Goal: Information Seeking & Learning: Check status

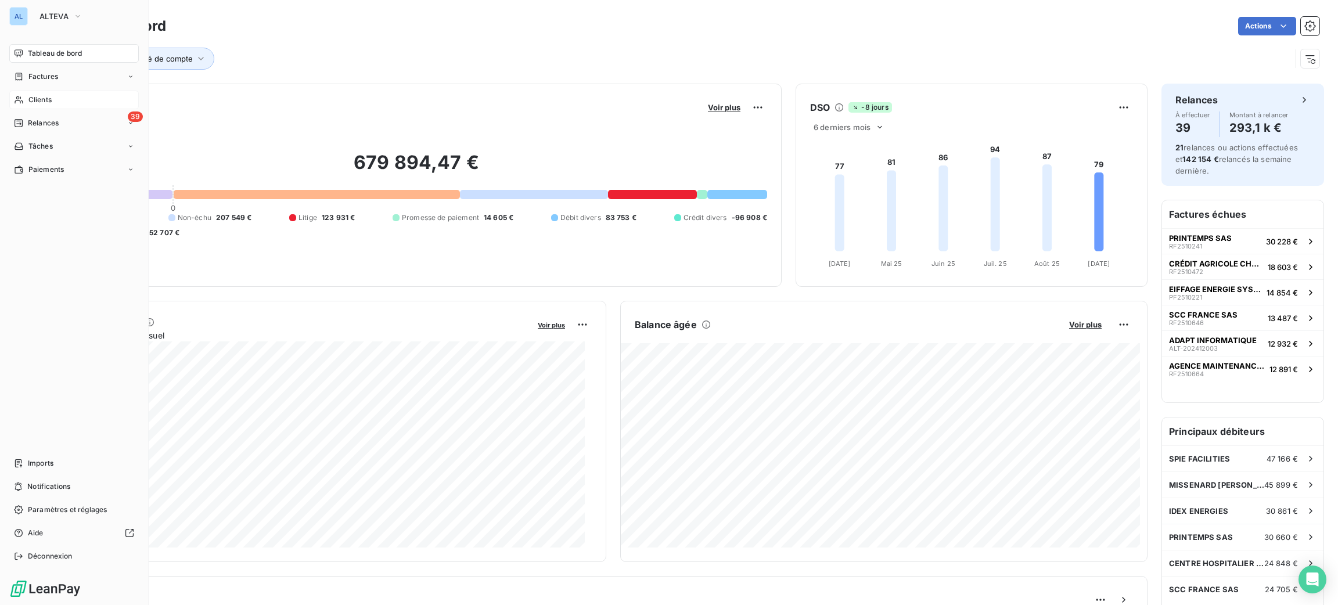
click at [35, 100] on span "Clients" at bounding box center [39, 100] width 23 height 10
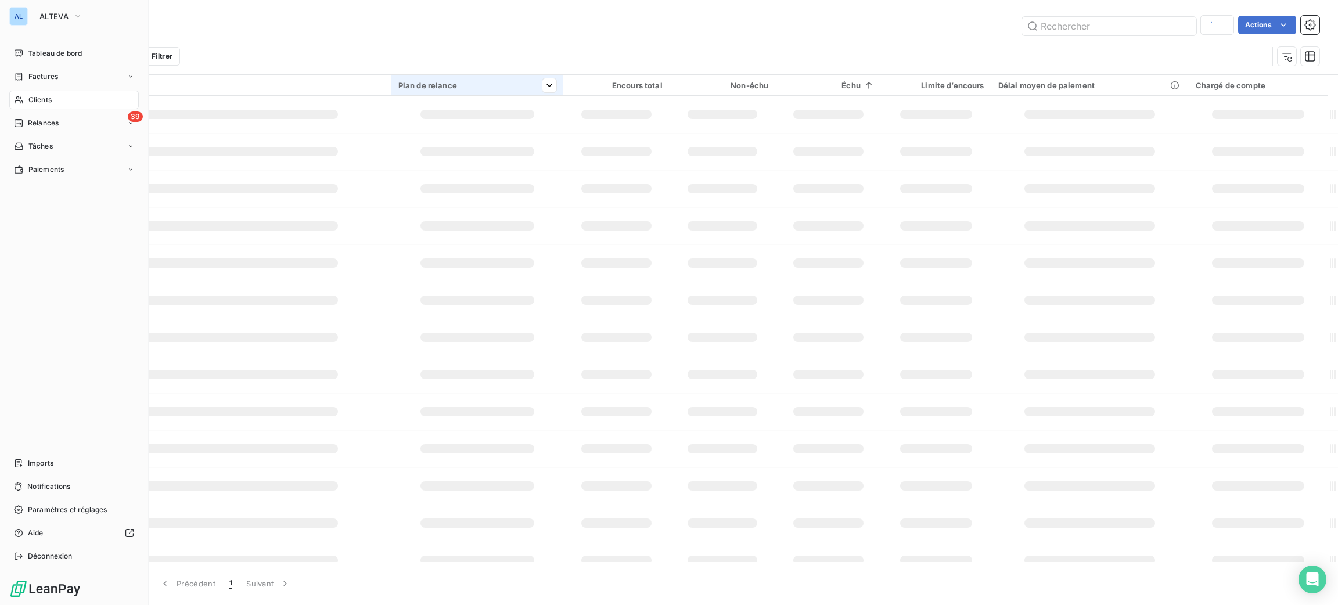
type input "50736"
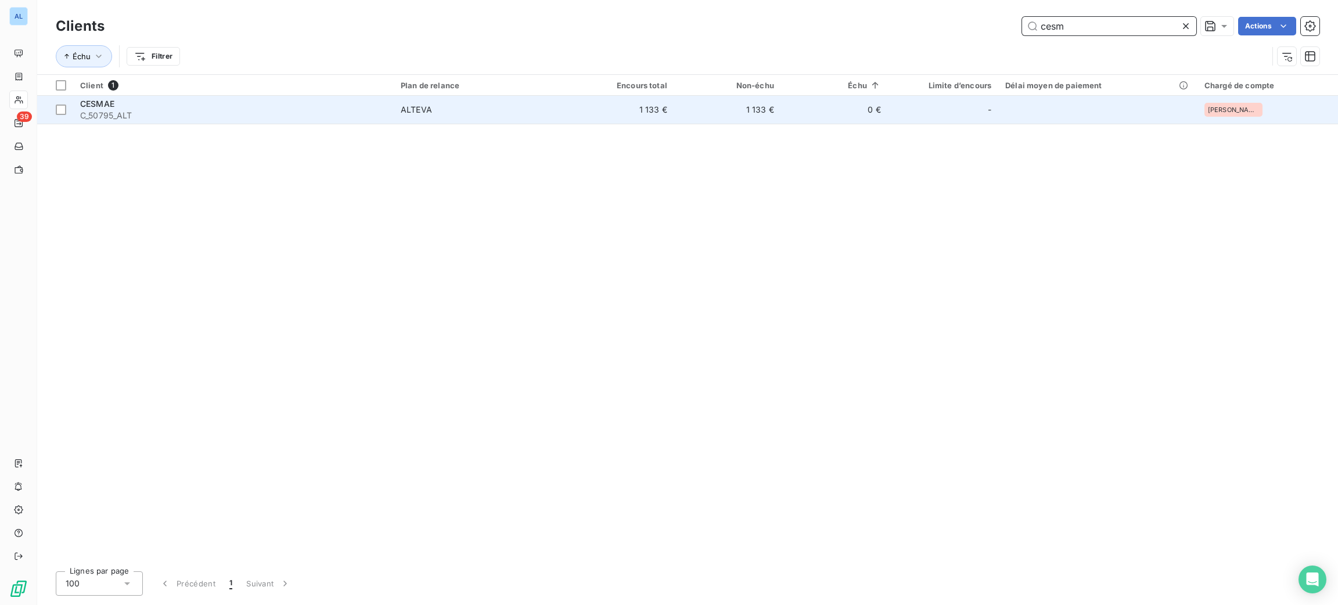
type input "cesm"
click at [246, 110] on span "C_50795_ALT" at bounding box center [233, 116] width 307 height 12
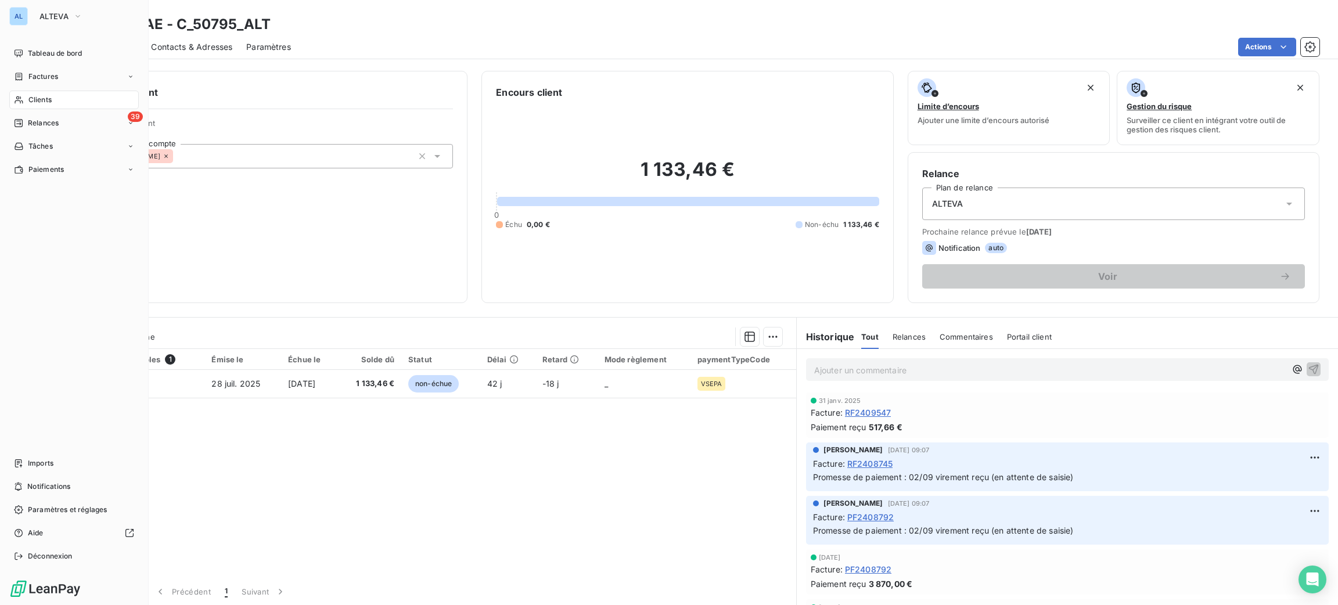
click at [35, 99] on span "Clients" at bounding box center [39, 100] width 23 height 10
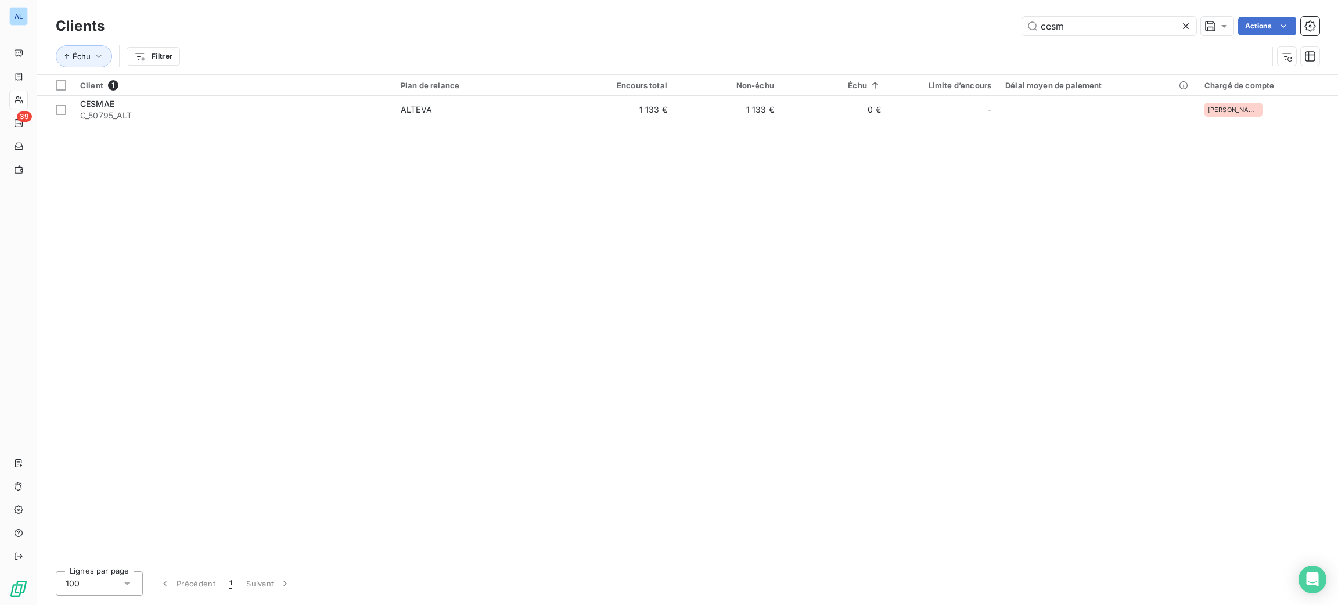
drag, startPoint x: 1105, startPoint y: 19, endPoint x: 945, endPoint y: 27, distance: 161.0
click at [966, 26] on div "cesm Actions" at bounding box center [718, 26] width 1201 height 19
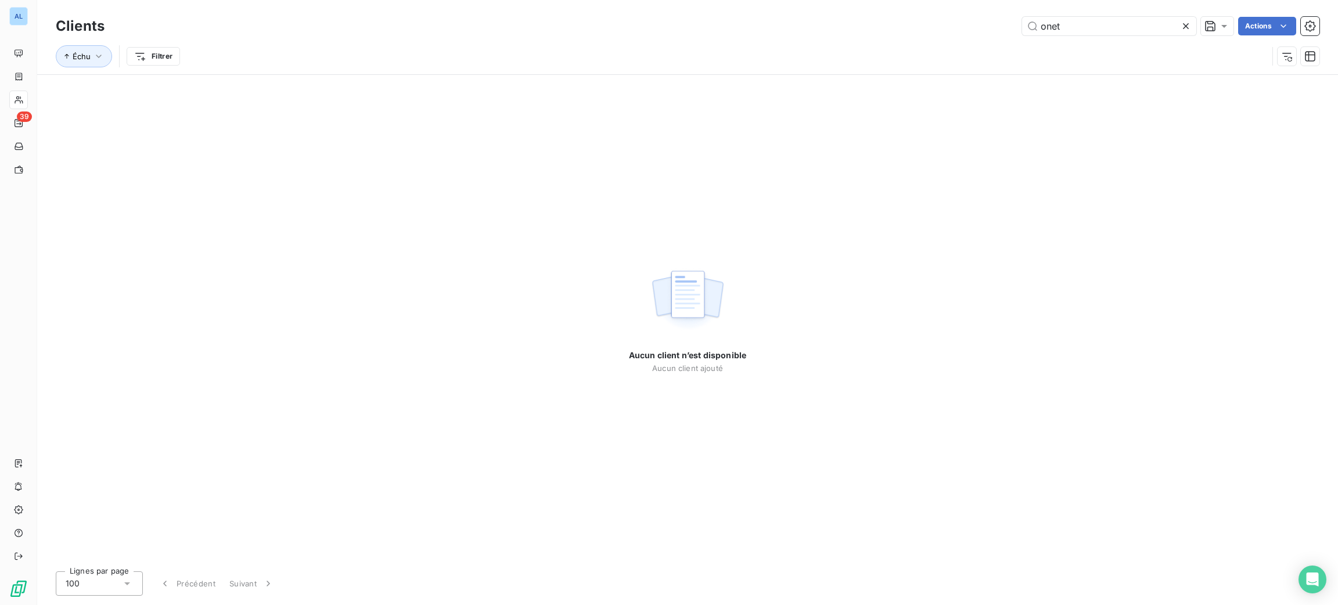
click at [1097, 1] on div "Clients onet Actions Échu Filtrer" at bounding box center [687, 37] width 1301 height 74
drag, startPoint x: 1086, startPoint y: 26, endPoint x: 960, endPoint y: 33, distance: 126.2
click at [963, 34] on div "onet Actions" at bounding box center [718, 26] width 1201 height 19
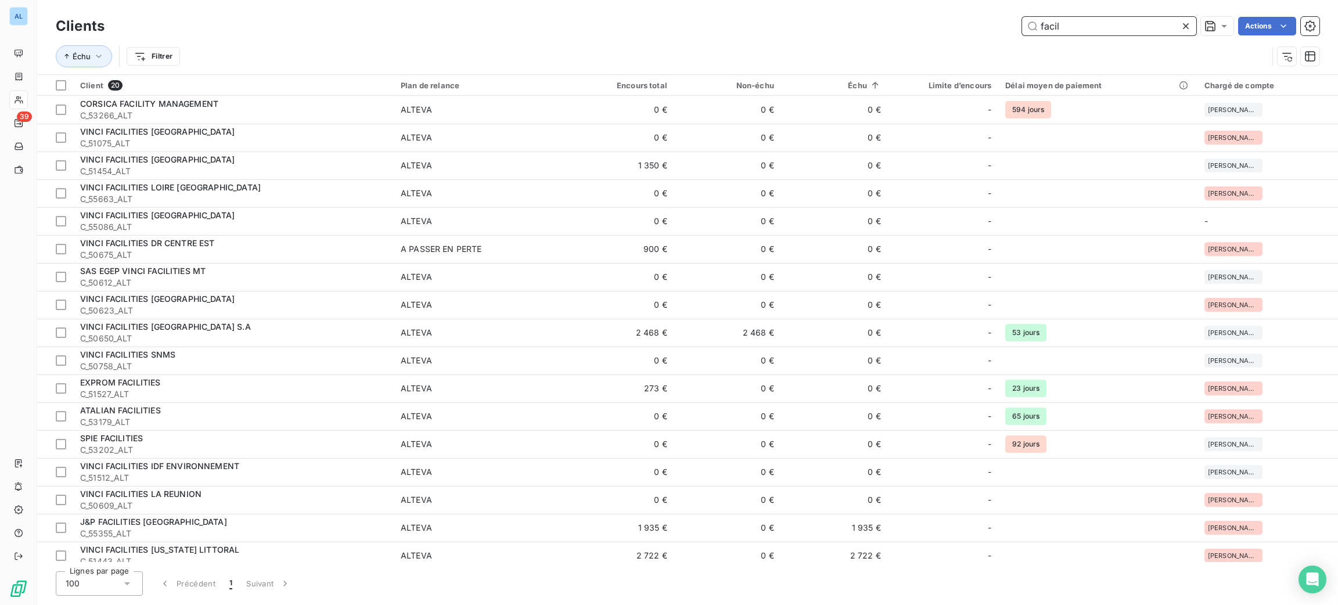
drag, startPoint x: 1072, startPoint y: 24, endPoint x: 925, endPoint y: -2, distance: 149.8
click at [925, 0] on html "AL 39 Clients facil Actions Échu Filtrer Client 20 Plan de relance Encours tota…" at bounding box center [669, 302] width 1338 height 605
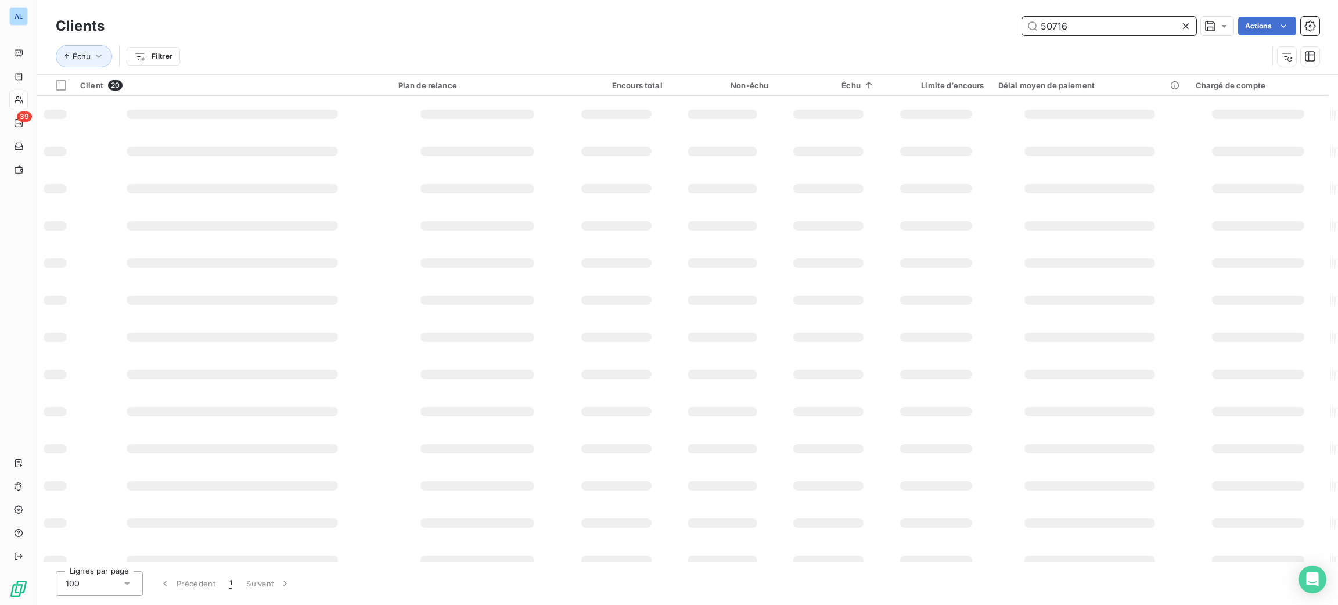
type input "50716"
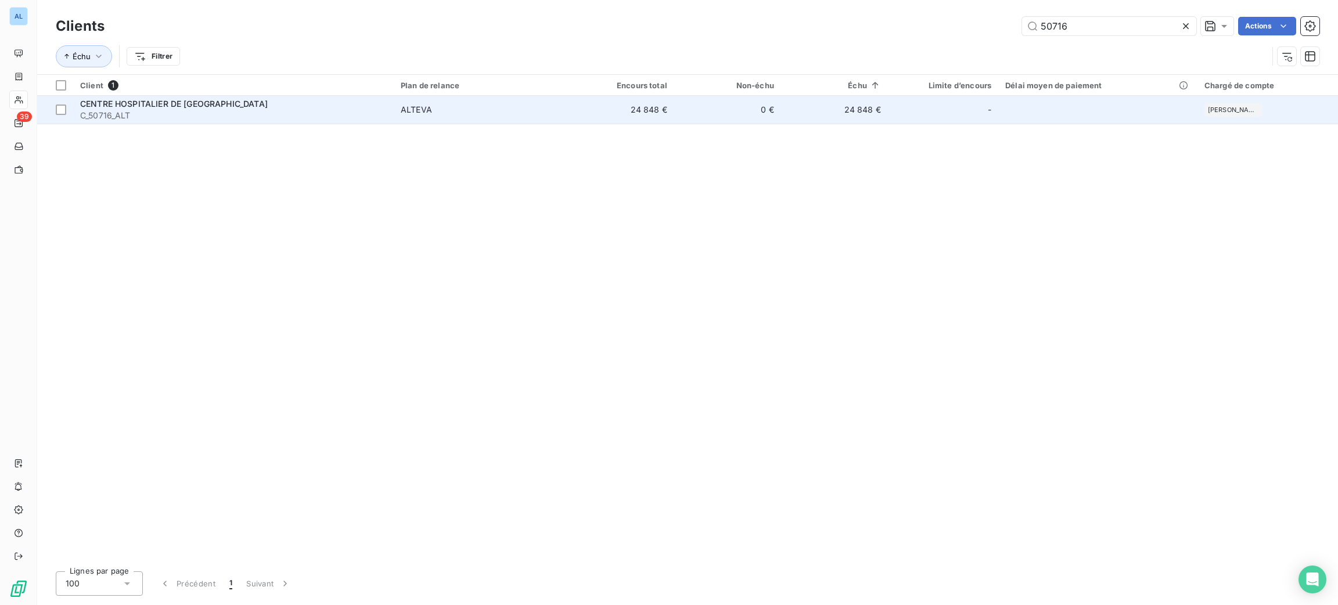
drag, startPoint x: 369, startPoint y: 110, endPoint x: 380, endPoint y: 110, distance: 11.6
click at [370, 111] on span "C_50716_ALT" at bounding box center [233, 116] width 307 height 12
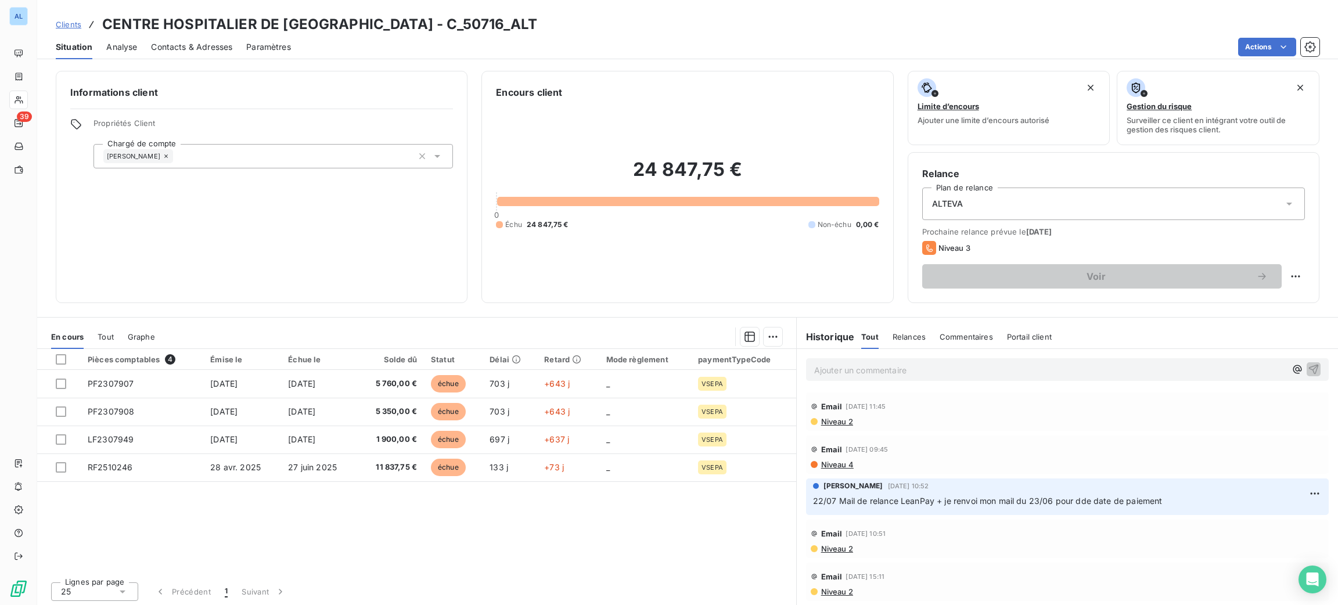
click at [867, 374] on p "Ajouter un commentaire ﻿" at bounding box center [1049, 370] width 471 height 15
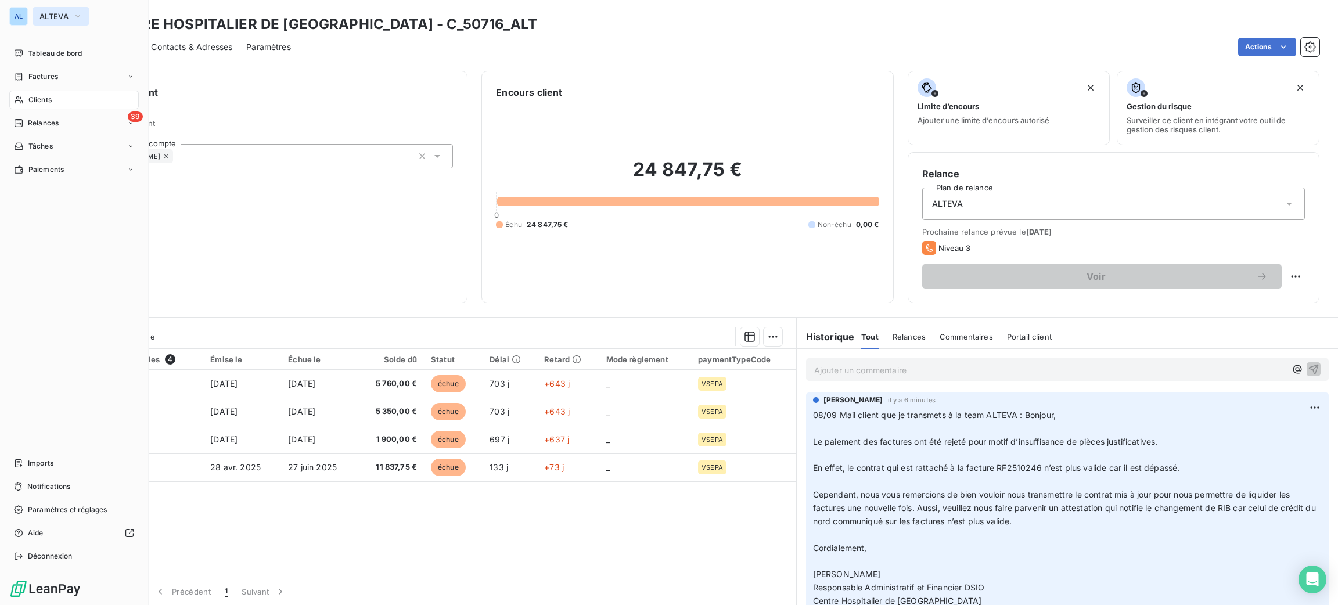
click at [58, 19] on span "ALTEVA" at bounding box center [53, 16] width 29 height 9
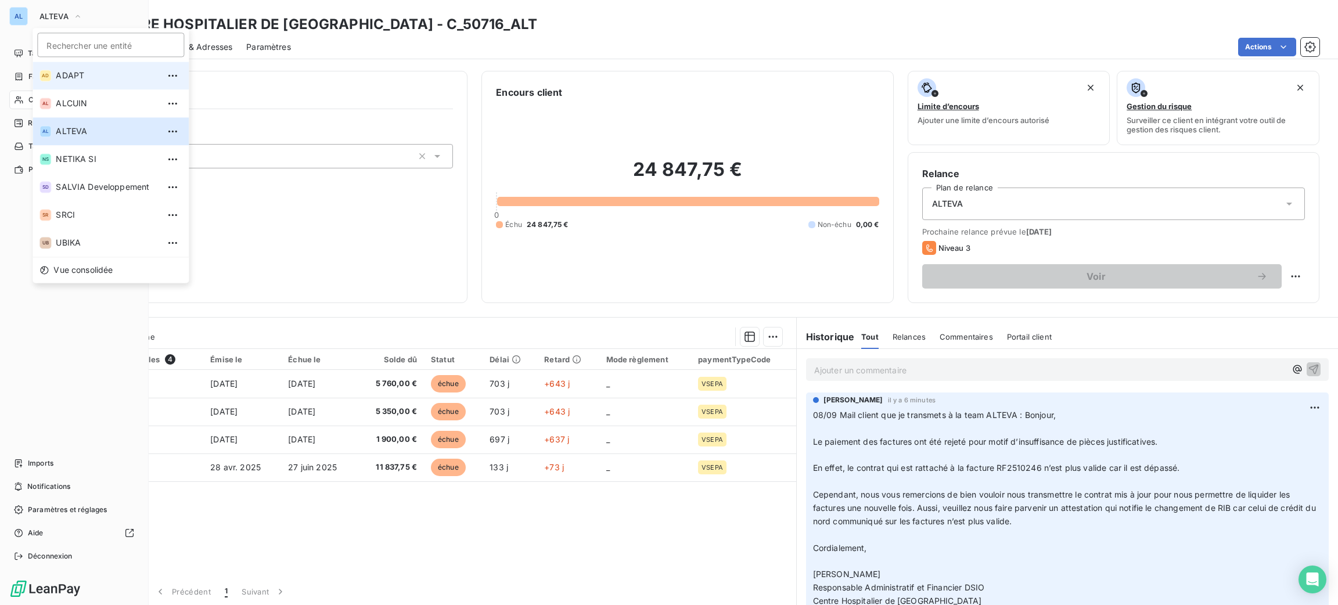
click at [83, 72] on span "ADAPT" at bounding box center [107, 76] width 103 height 12
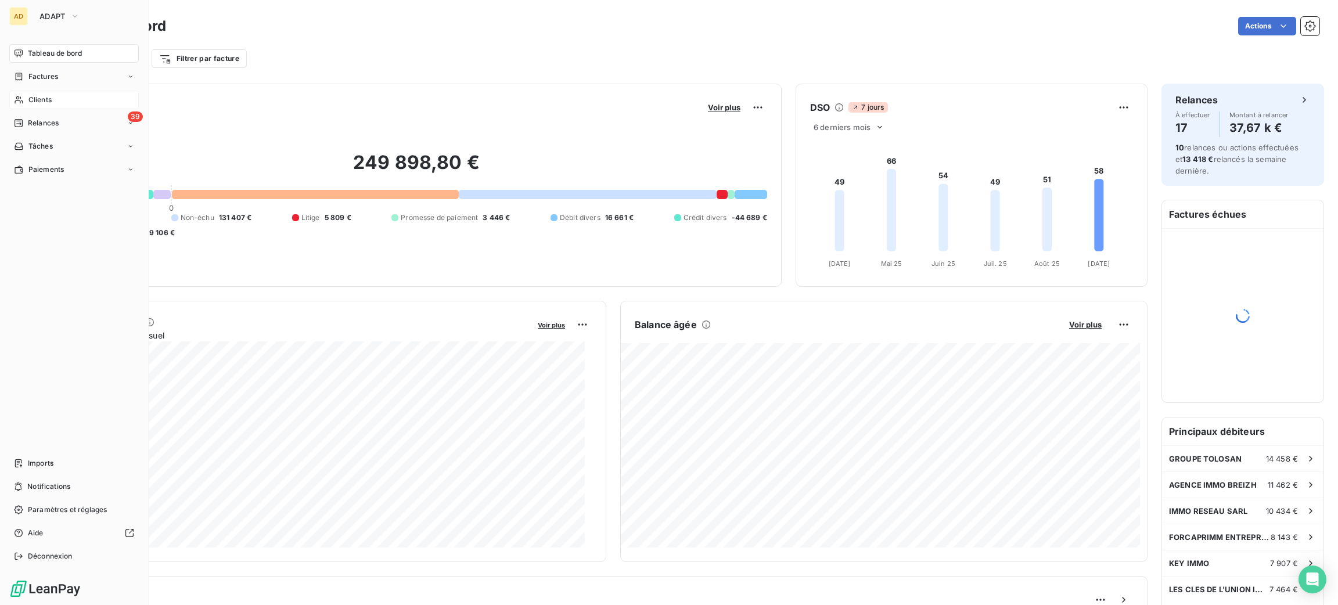
click at [51, 98] on span "Clients" at bounding box center [39, 100] width 23 height 10
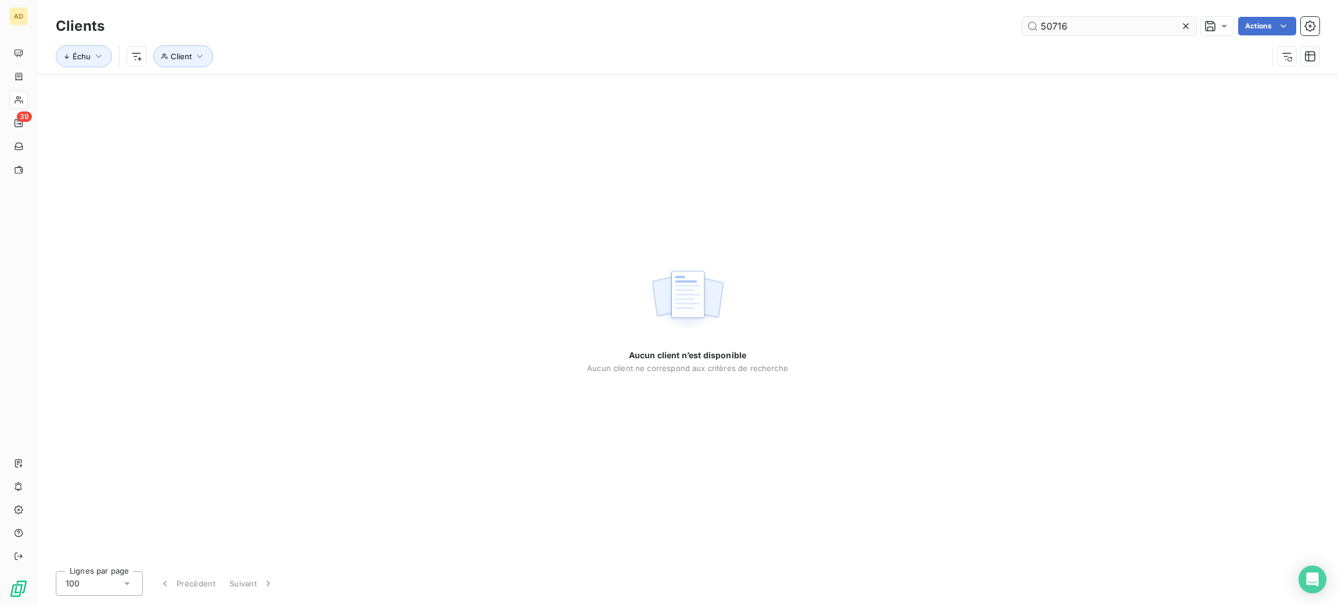
drag, startPoint x: 1076, startPoint y: 23, endPoint x: 1024, endPoint y: 26, distance: 52.3
click at [1025, 26] on input "50716" at bounding box center [1109, 26] width 174 height 19
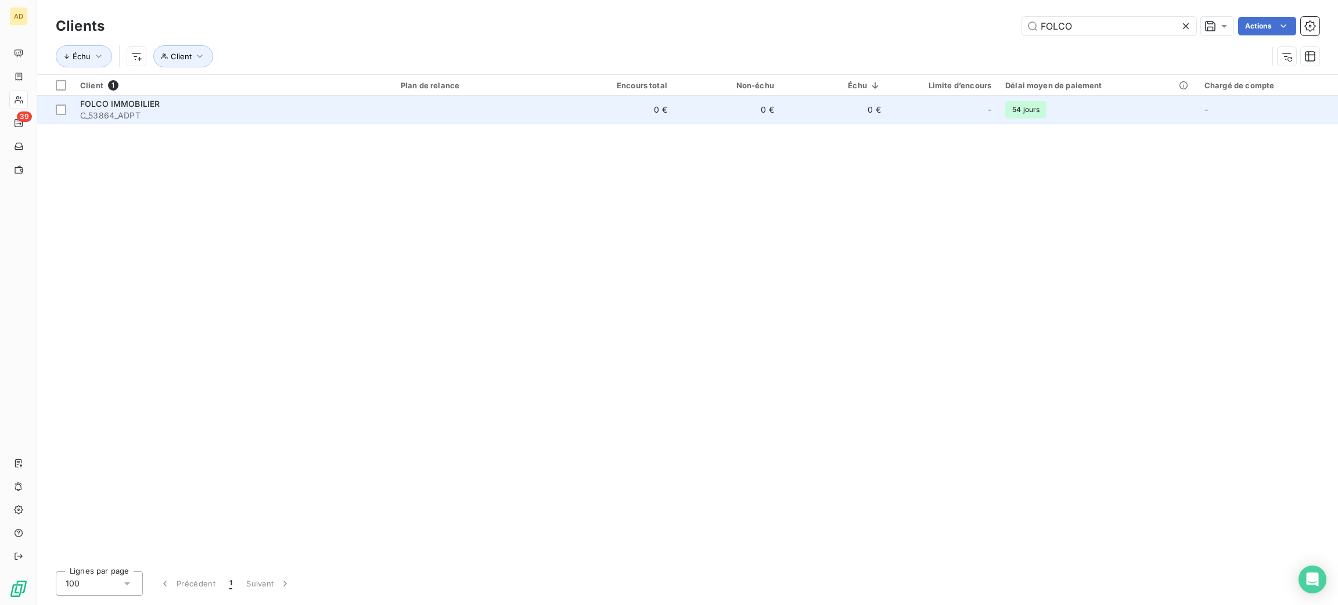
type input "FOLCO"
click at [462, 103] on td at bounding box center [481, 110] width 174 height 28
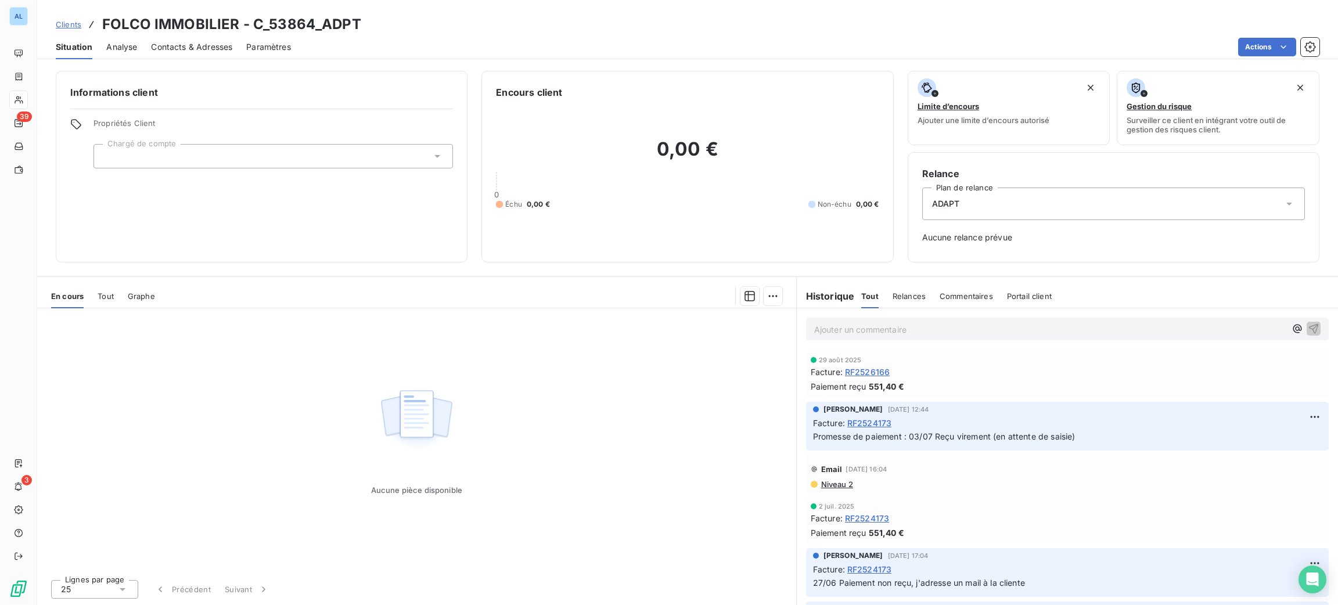
click at [207, 46] on span "Contacts & Adresses" at bounding box center [191, 47] width 81 height 12
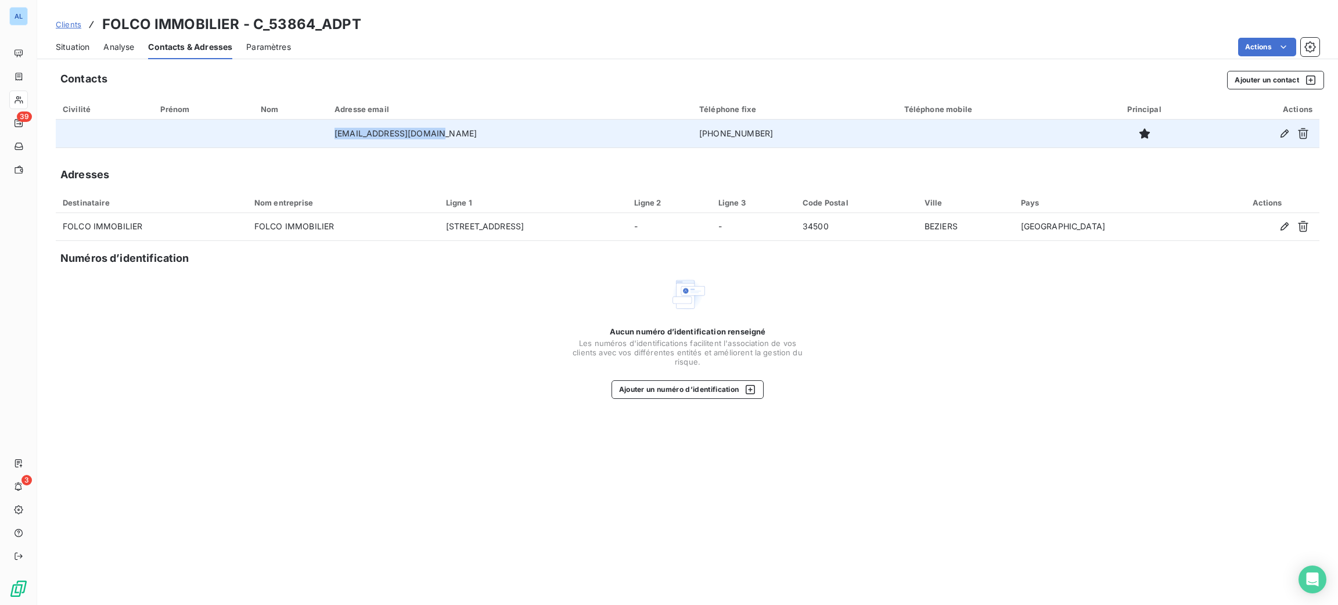
drag, startPoint x: 472, startPoint y: 135, endPoint x: 354, endPoint y: 122, distance: 119.1
click at [354, 122] on tr "[EMAIL_ADDRESS][DOMAIN_NAME] [PHONE_NUMBER]" at bounding box center [687, 134] width 1263 height 28
copy tr "[EMAIL_ADDRESS][DOMAIN_NAME]"
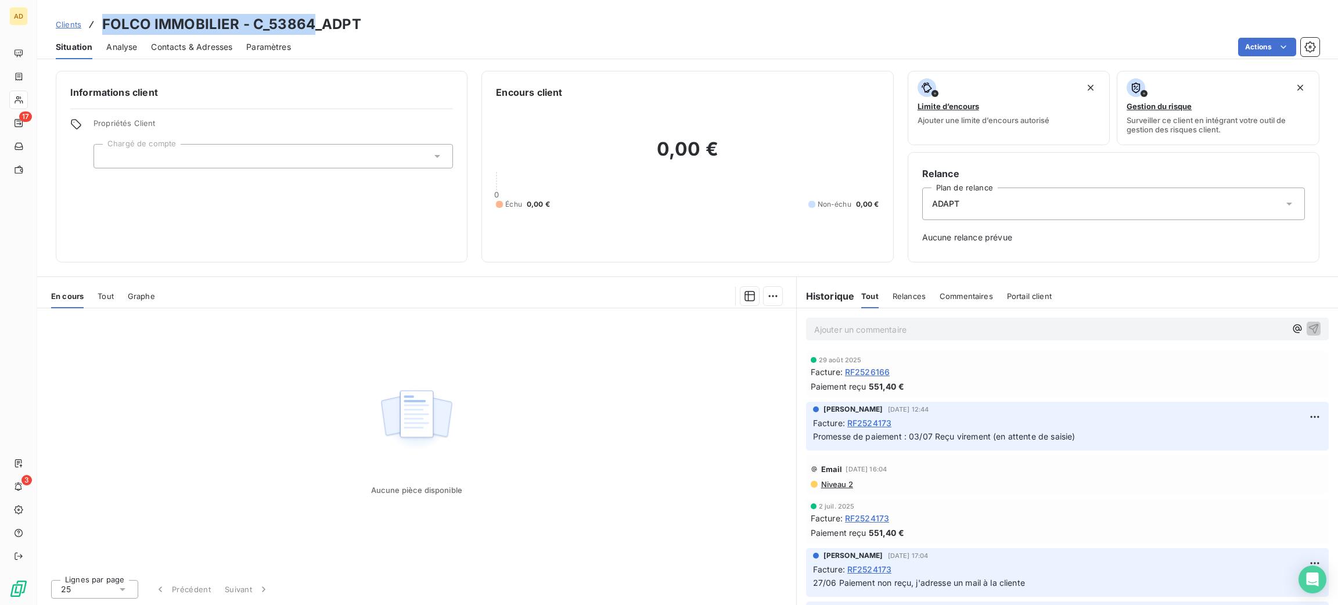
drag, startPoint x: 312, startPoint y: 19, endPoint x: 98, endPoint y: 9, distance: 214.4
click at [98, 9] on div "Clients FOLCO IMMOBILIER - C_53864_ADPT Situation Analyse Contacts & Adresses P…" at bounding box center [687, 29] width 1301 height 59
copy h3 "FOLCO IMMOBILIER - C_53864"
click at [861, 320] on div "Ajouter un commentaire ﻿" at bounding box center [1067, 329] width 523 height 23
click at [863, 329] on p "Ajouter un commentaire ﻿" at bounding box center [1049, 329] width 471 height 15
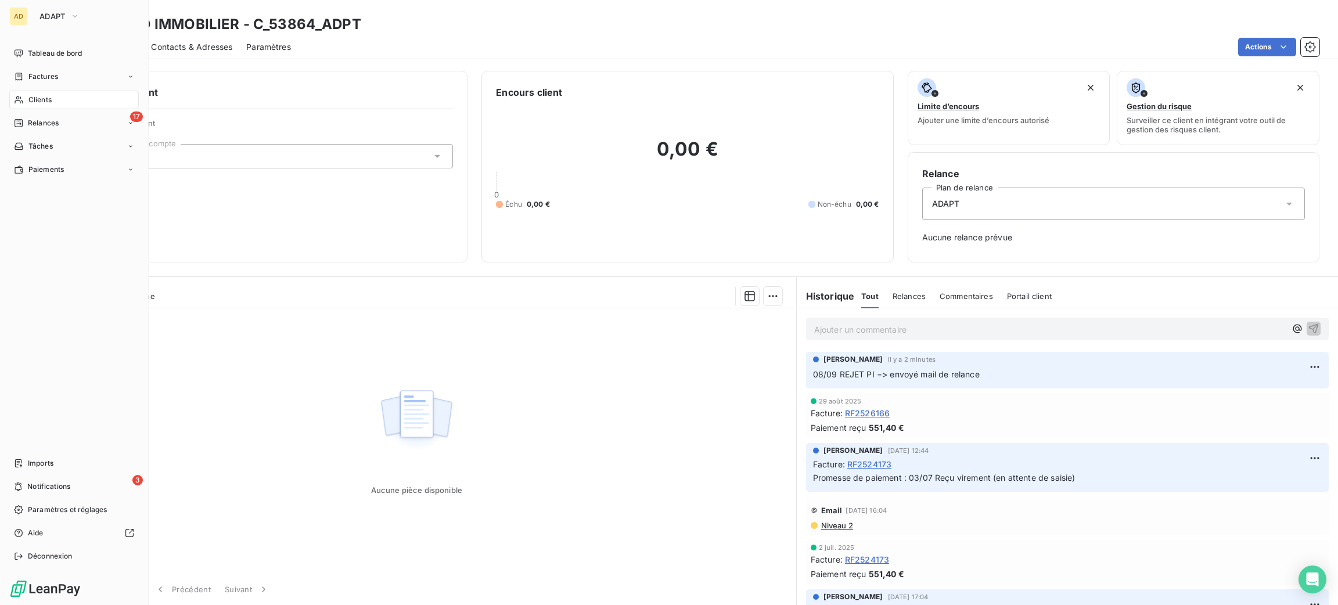
click at [40, 103] on span "Clients" at bounding box center [39, 100] width 23 height 10
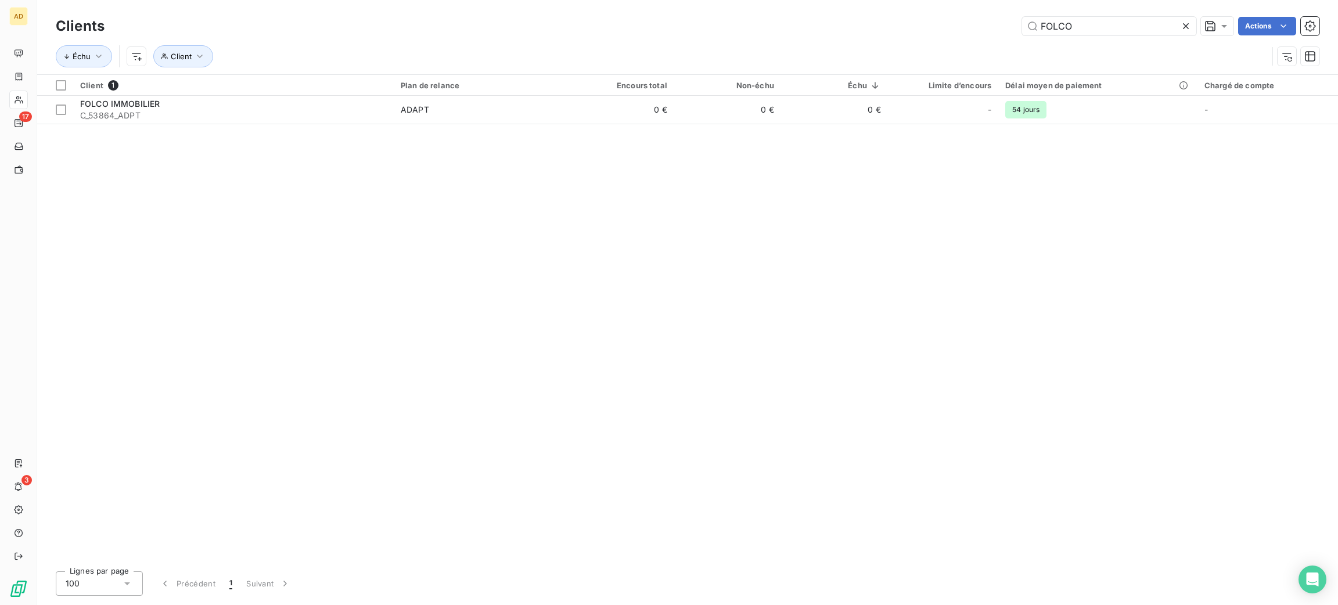
drag, startPoint x: 1065, startPoint y: 33, endPoint x: 1009, endPoint y: 26, distance: 57.3
click at [1009, 26] on div "FOLCO Actions" at bounding box center [718, 26] width 1201 height 19
click at [1005, 26] on div "FOLCO Actions" at bounding box center [718, 26] width 1201 height 19
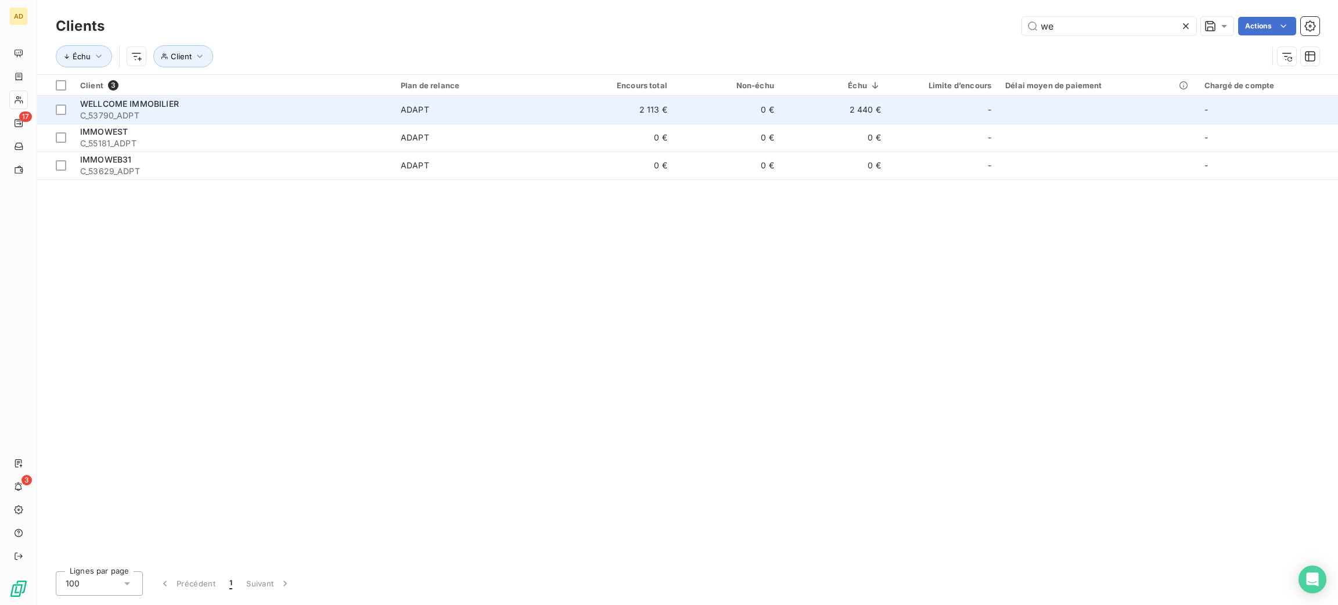
type input "we"
click at [255, 106] on div "WELLCOME IMMOBILIER" at bounding box center [233, 104] width 307 height 12
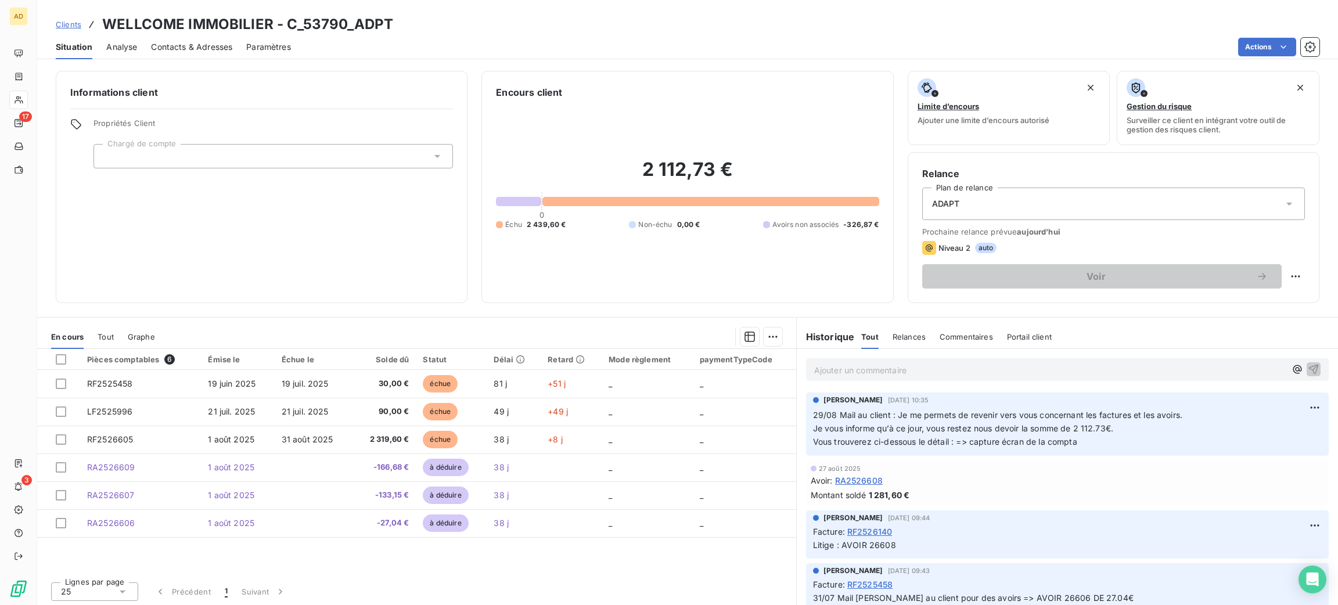
click at [852, 366] on p "Ajouter un commentaire ﻿" at bounding box center [1049, 370] width 471 height 15
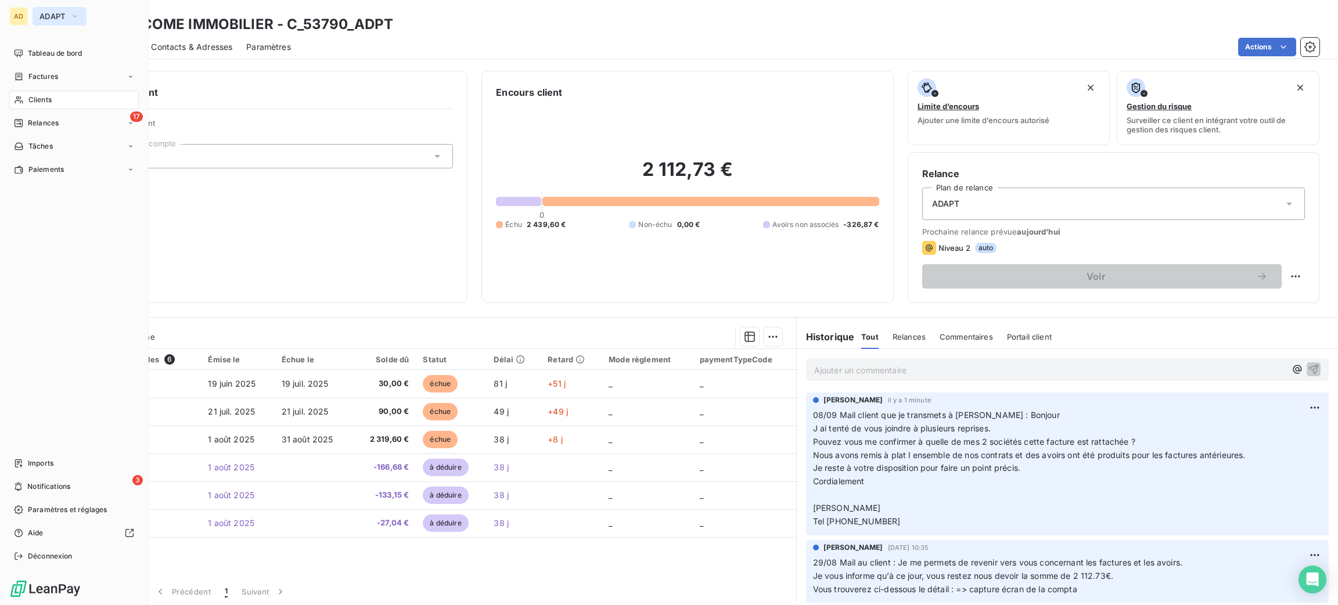
click at [39, 16] on button "ADAPT" at bounding box center [60, 16] width 54 height 19
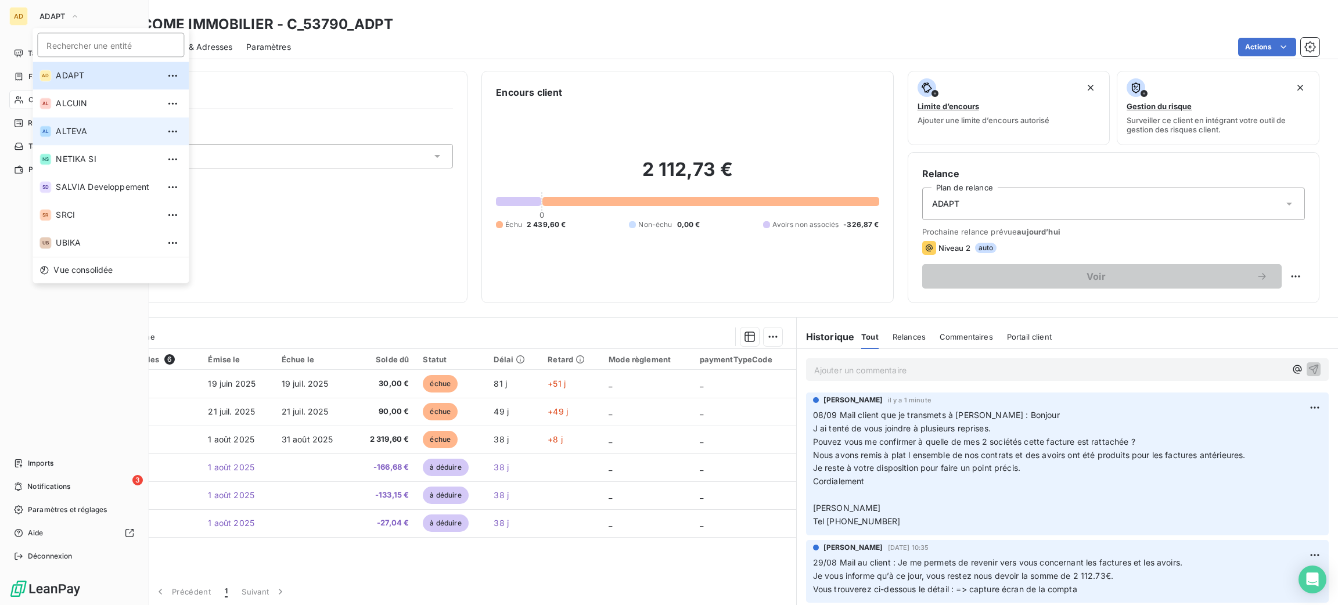
click at [74, 127] on span "ALTEVA" at bounding box center [107, 131] width 103 height 12
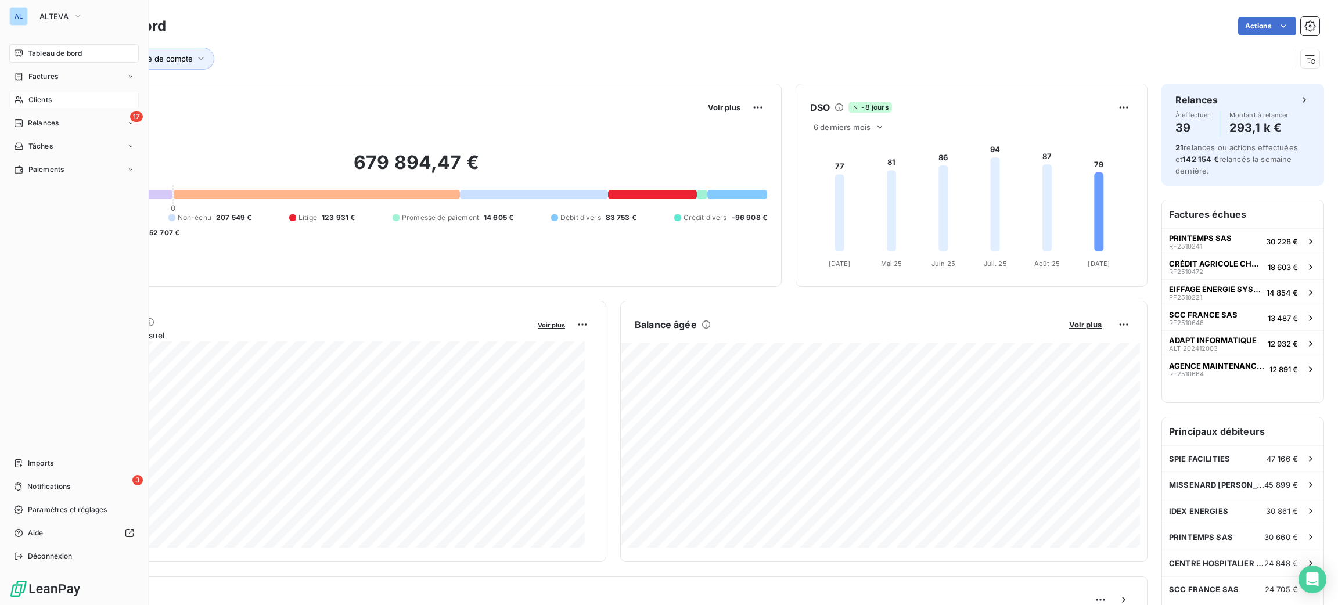
click at [44, 99] on span "Clients" at bounding box center [39, 100] width 23 height 10
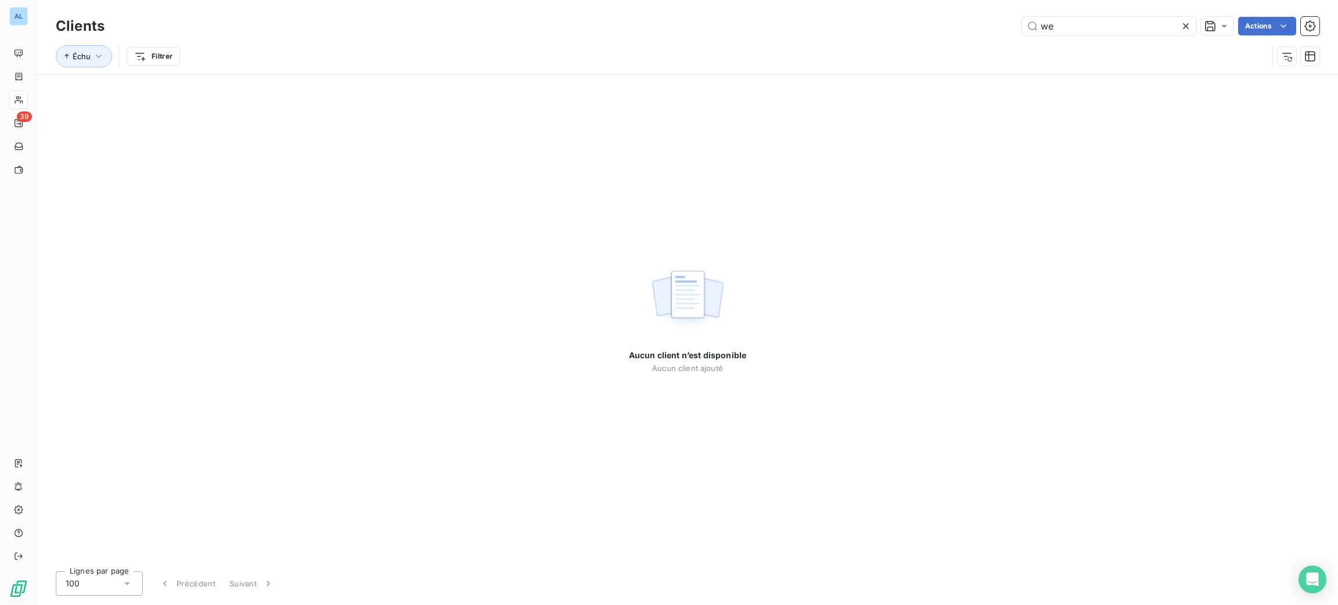
drag, startPoint x: 1082, startPoint y: 26, endPoint x: 983, endPoint y: 10, distance: 99.9
click at [1011, 28] on div "we Actions" at bounding box center [718, 26] width 1201 height 19
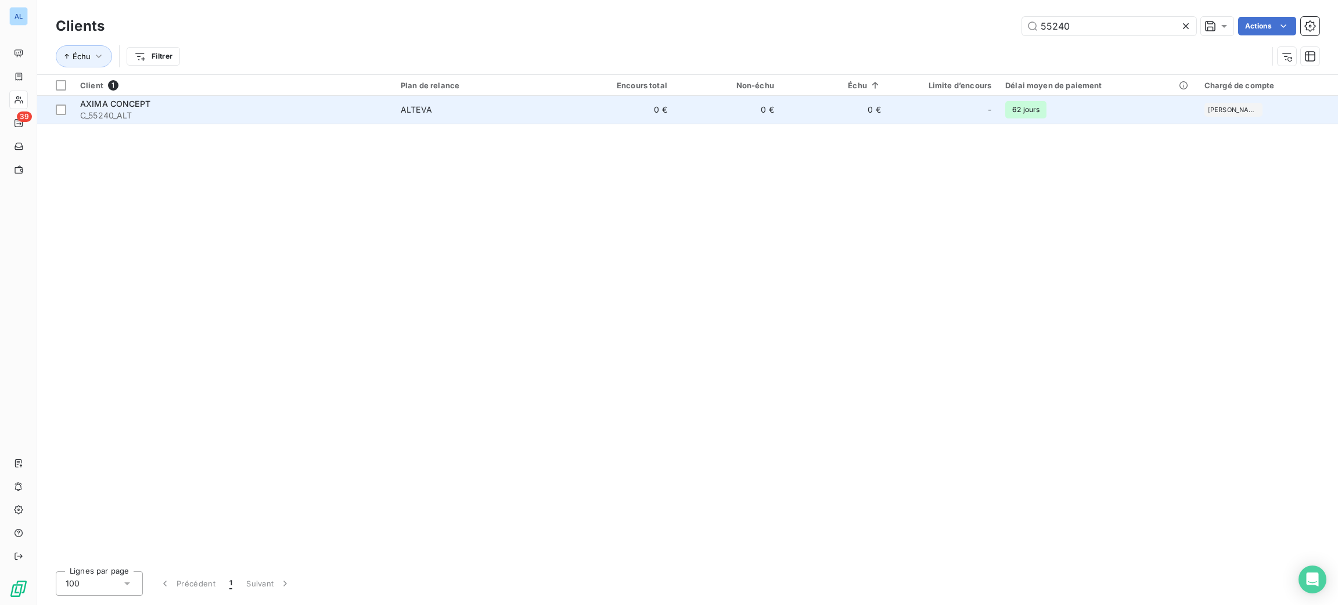
type input "55240"
click at [422, 103] on td "ALTEVA" at bounding box center [481, 110] width 174 height 28
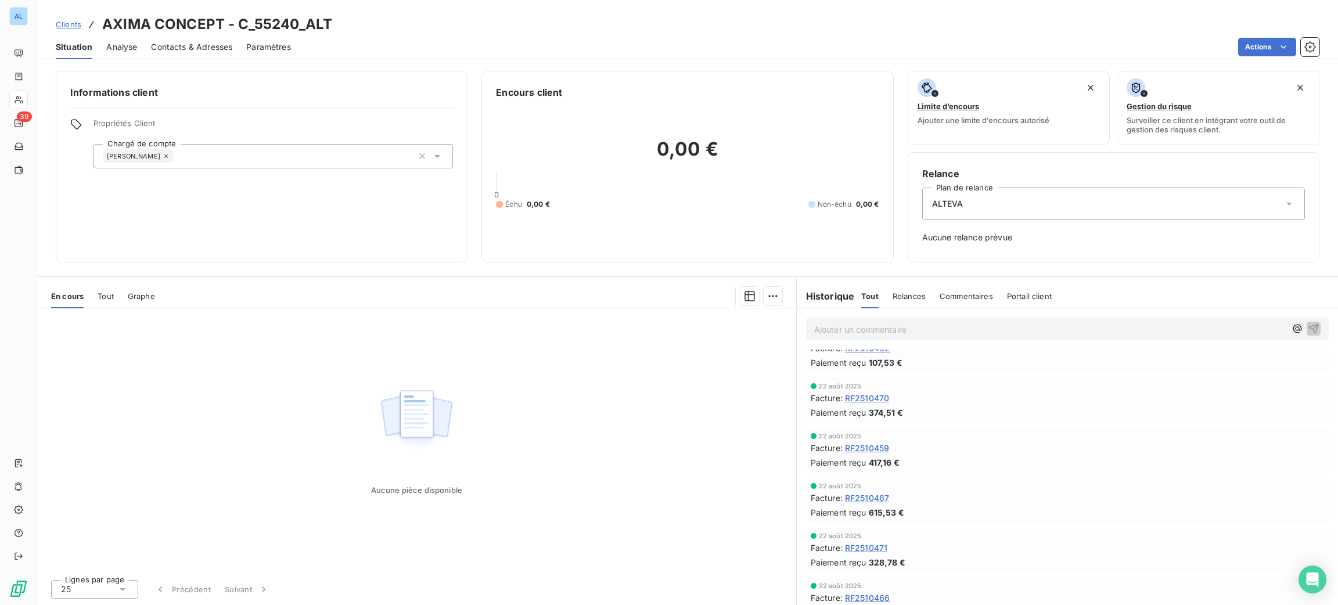
scroll to position [174, 0]
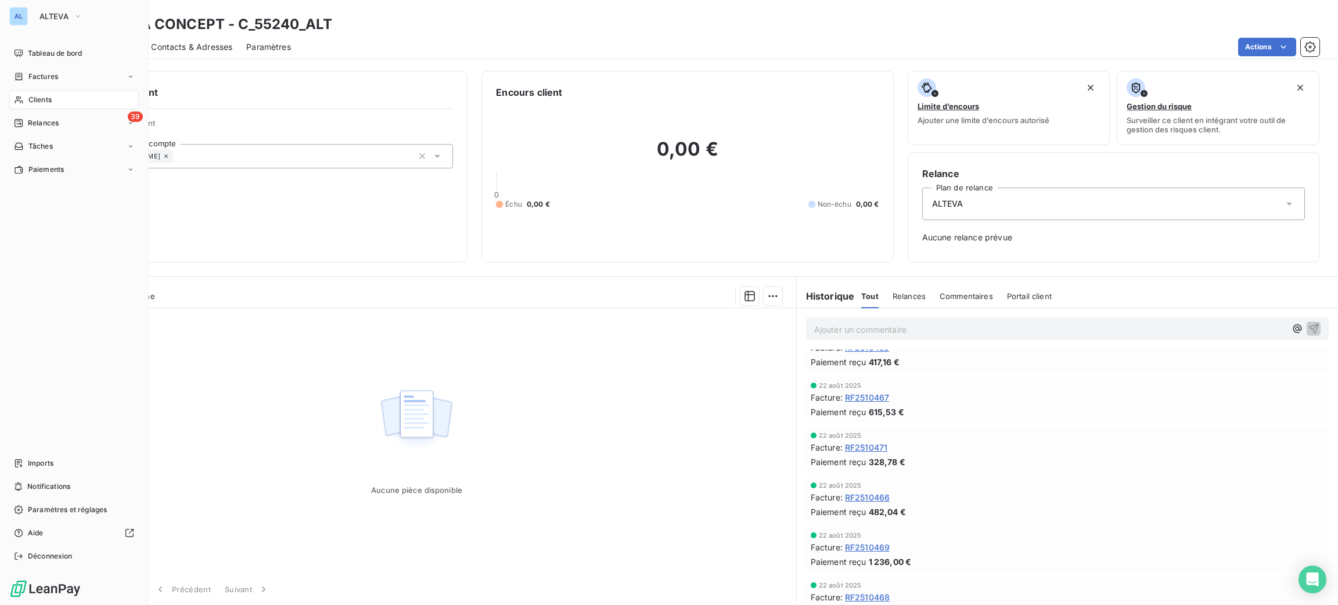
click at [48, 99] on span "Clients" at bounding box center [39, 100] width 23 height 10
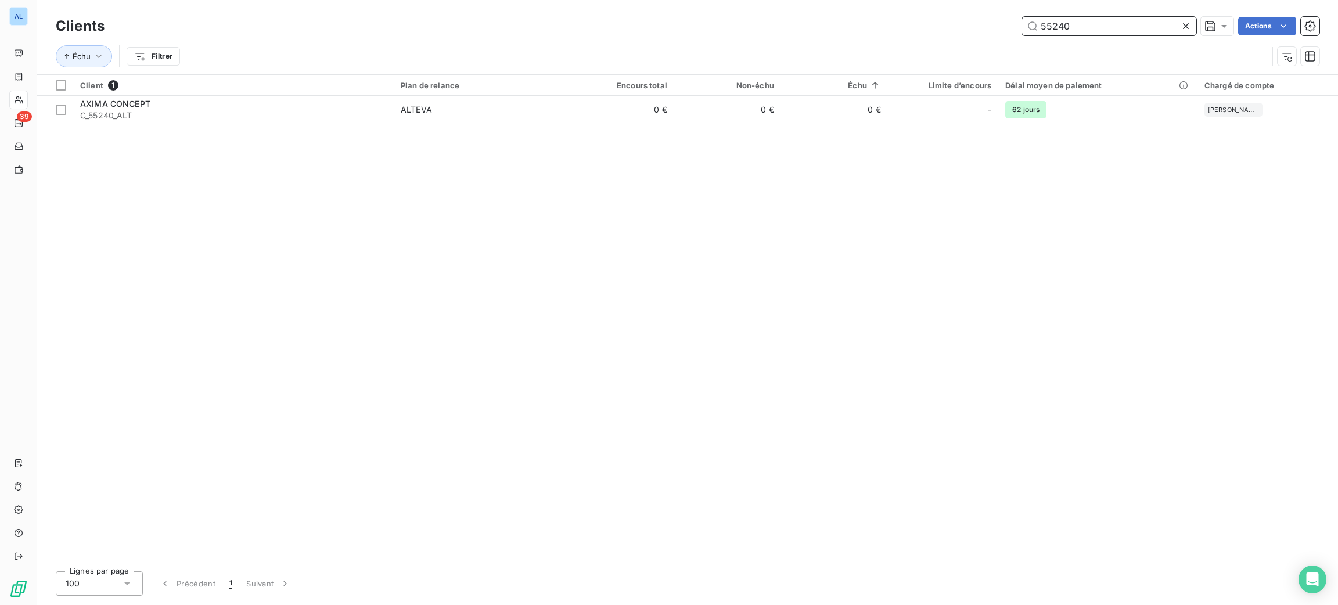
drag, startPoint x: 1112, startPoint y: 16, endPoint x: 943, endPoint y: 13, distance: 169.0
click at [952, 17] on div "55240 Actions" at bounding box center [718, 26] width 1201 height 19
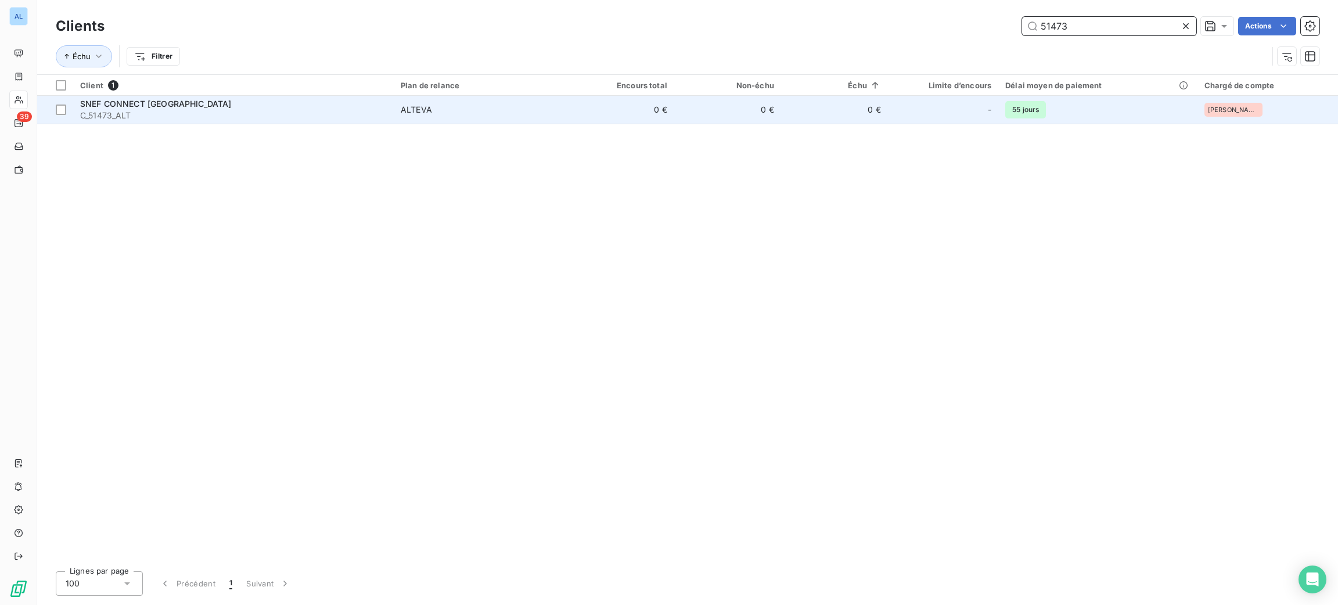
type input "51473"
click at [300, 121] on td "SNEF CONNECT LYON C_51473_ALT" at bounding box center [233, 110] width 320 height 28
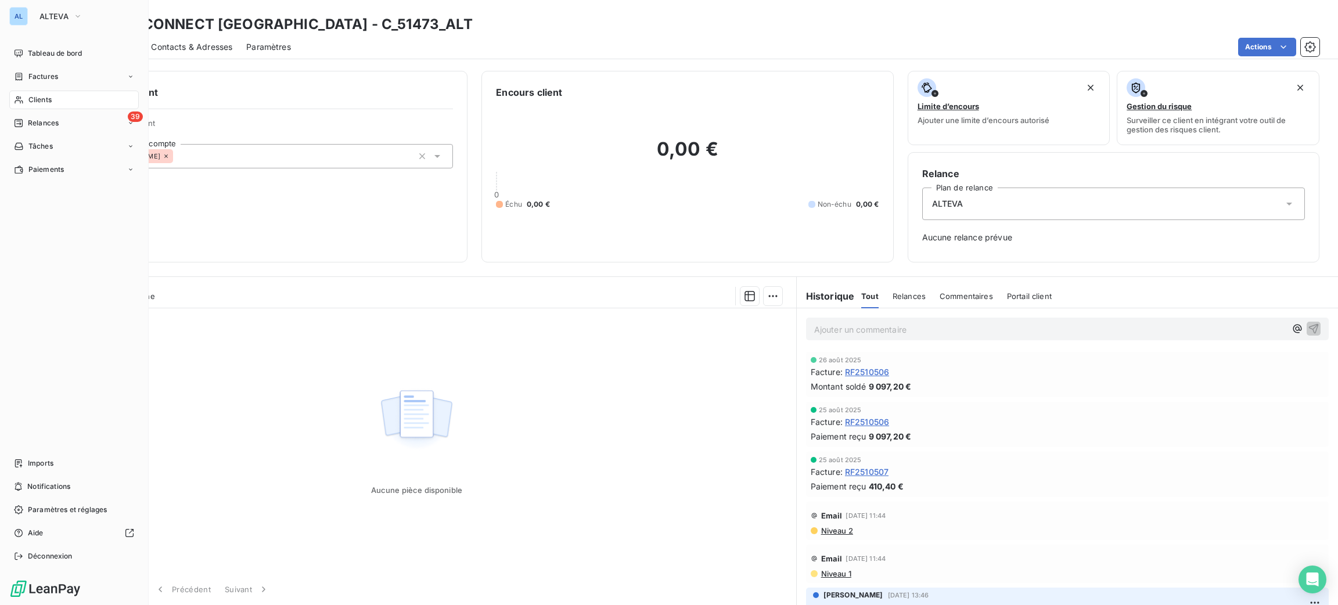
click at [45, 93] on div "Clients" at bounding box center [73, 100] width 129 height 19
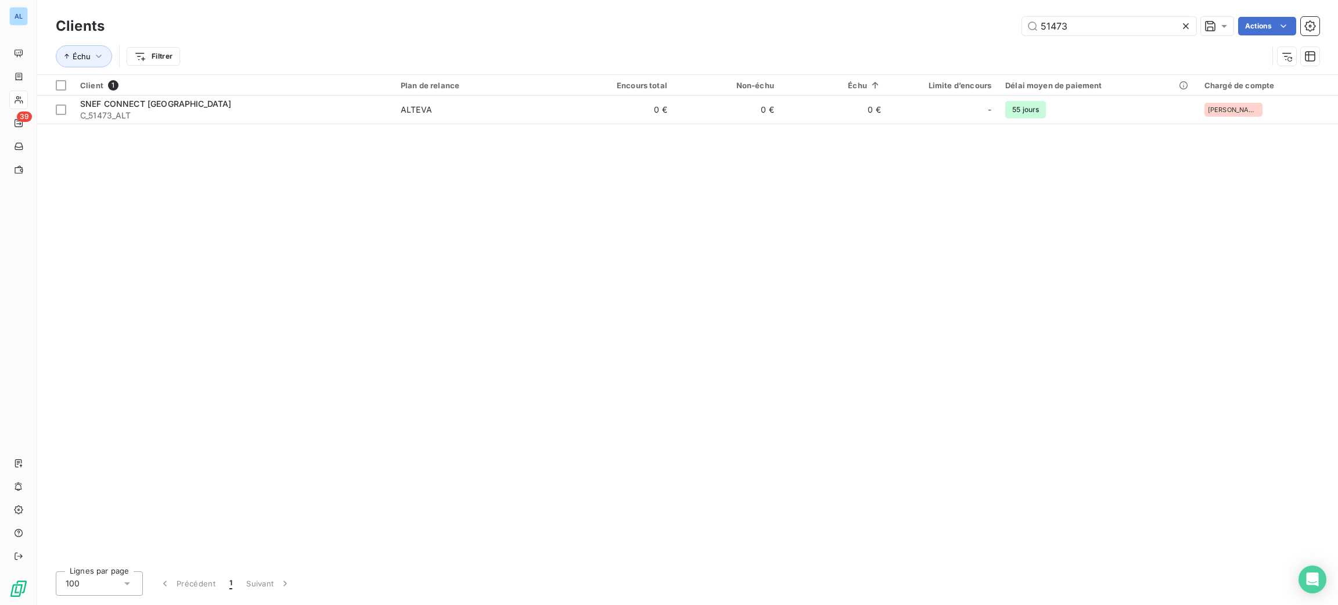
drag, startPoint x: 1071, startPoint y: 23, endPoint x: 947, endPoint y: 2, distance: 126.1
click at [971, 20] on div "51473 Actions" at bounding box center [718, 26] width 1201 height 19
type input "50716"
click at [639, 90] on th "Encours total" at bounding box center [620, 85] width 107 height 21
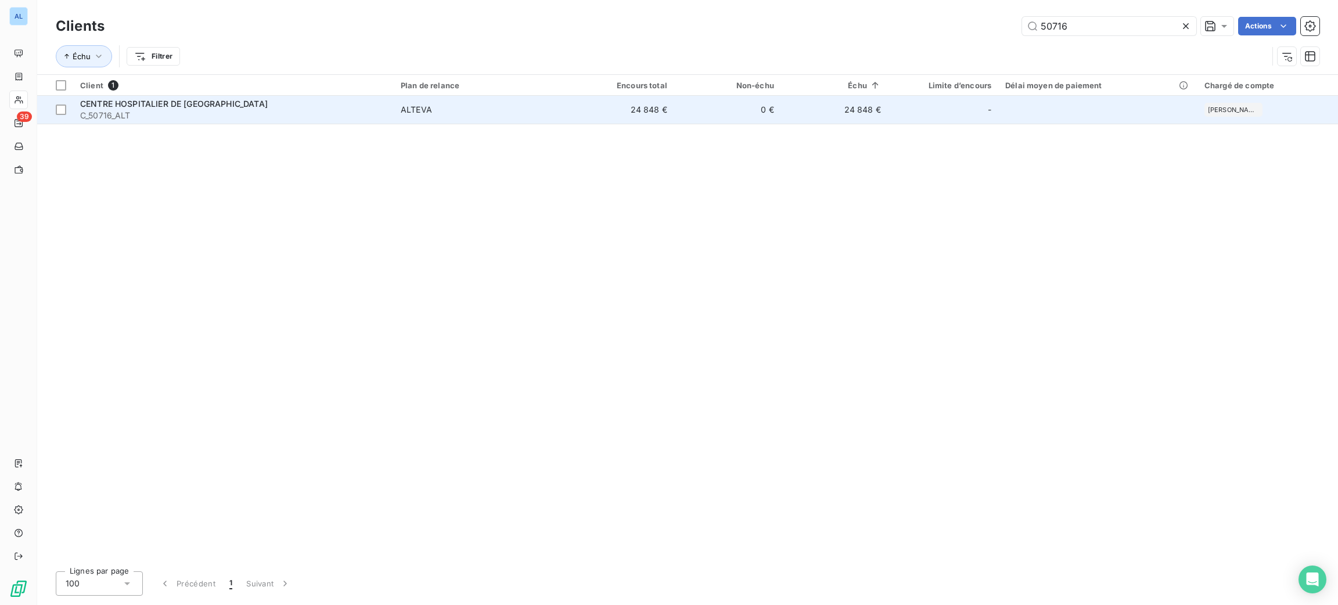
click at [629, 106] on td "24 848 €" at bounding box center [620, 110] width 107 height 28
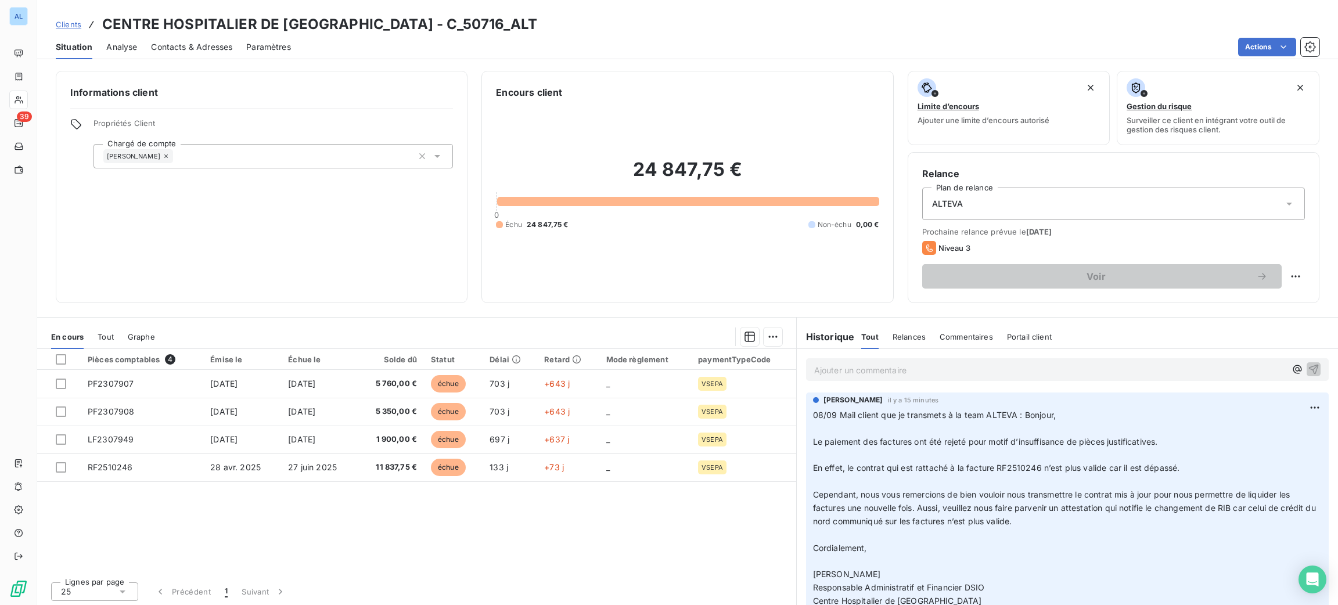
click at [873, 368] on p "Ajouter un commentaire ﻿" at bounding box center [1049, 370] width 471 height 15
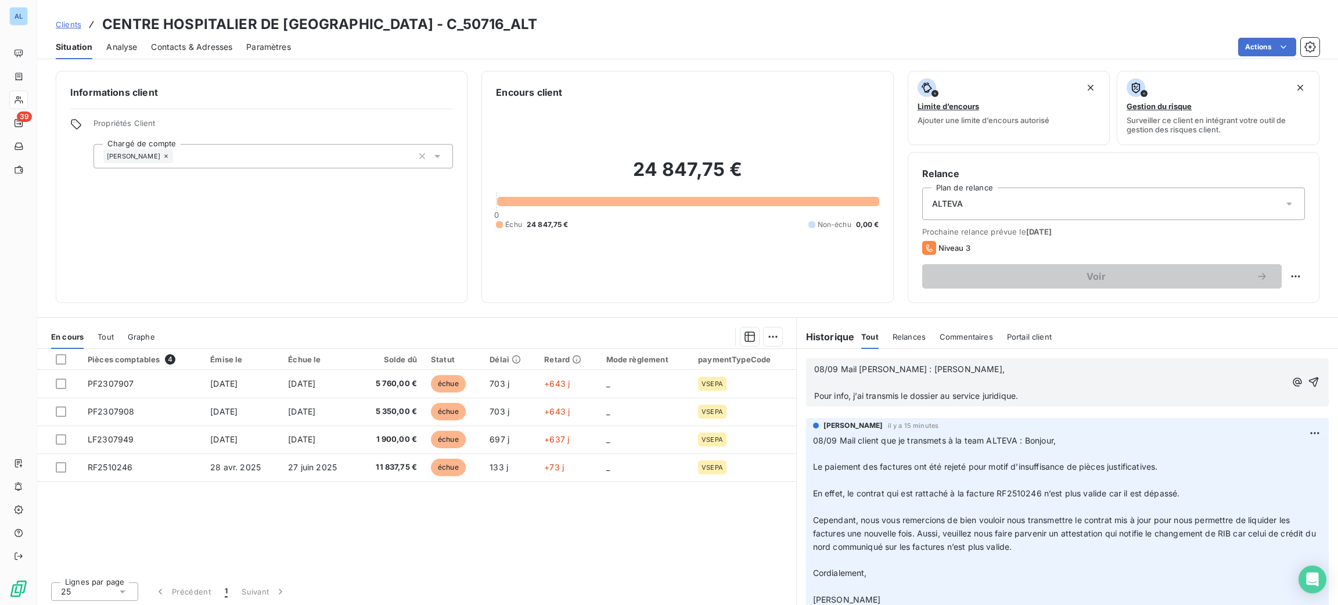
click at [841, 383] on p "﻿" at bounding box center [1049, 382] width 471 height 13
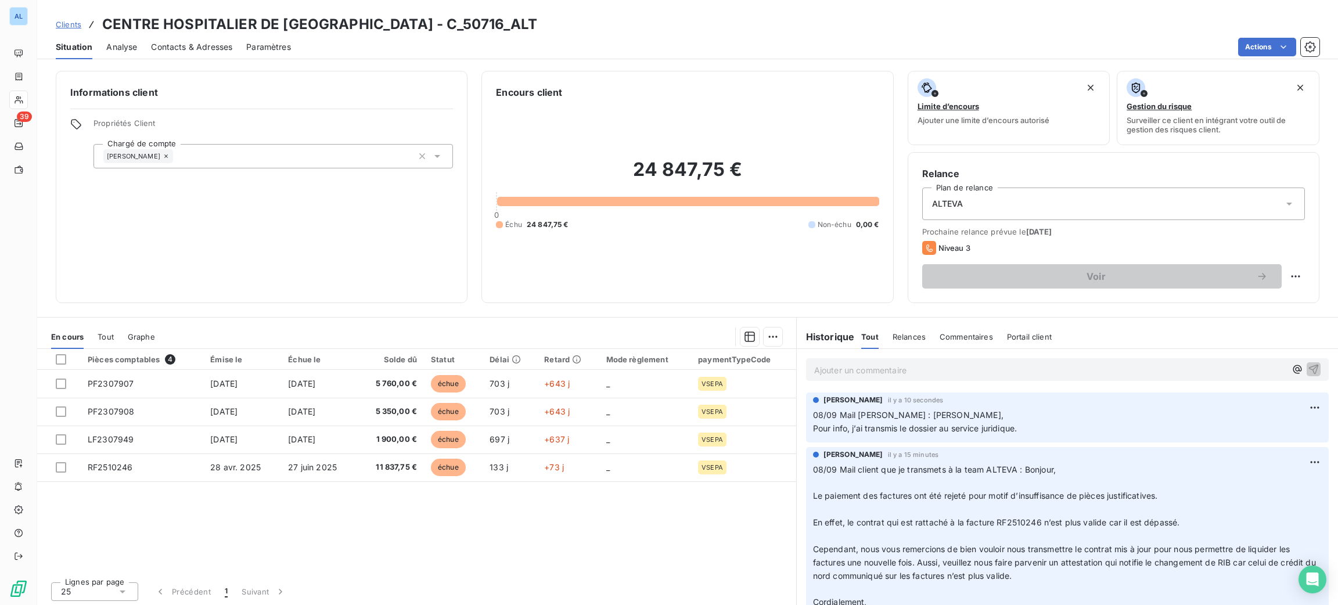
click at [991, 201] on div "ALTEVA" at bounding box center [1113, 204] width 383 height 33
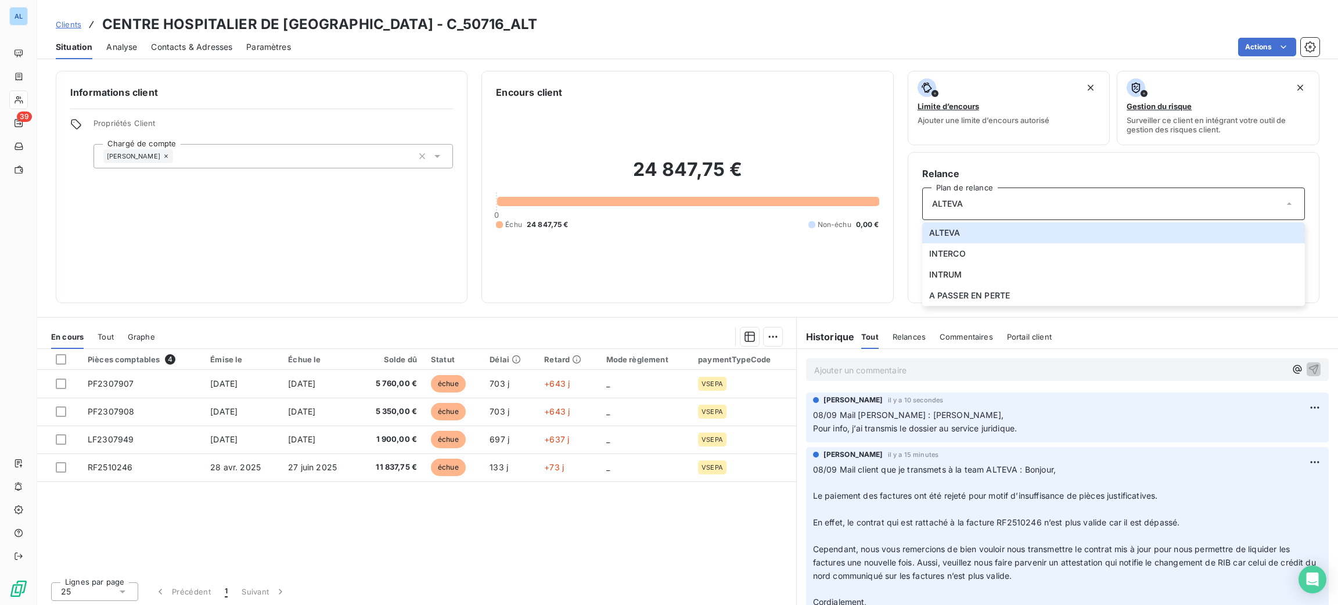
click at [809, 256] on div "24 847,75 € 0 Échu 24 847,75 € Non-échu 0,00 €" at bounding box center [687, 193] width 383 height 189
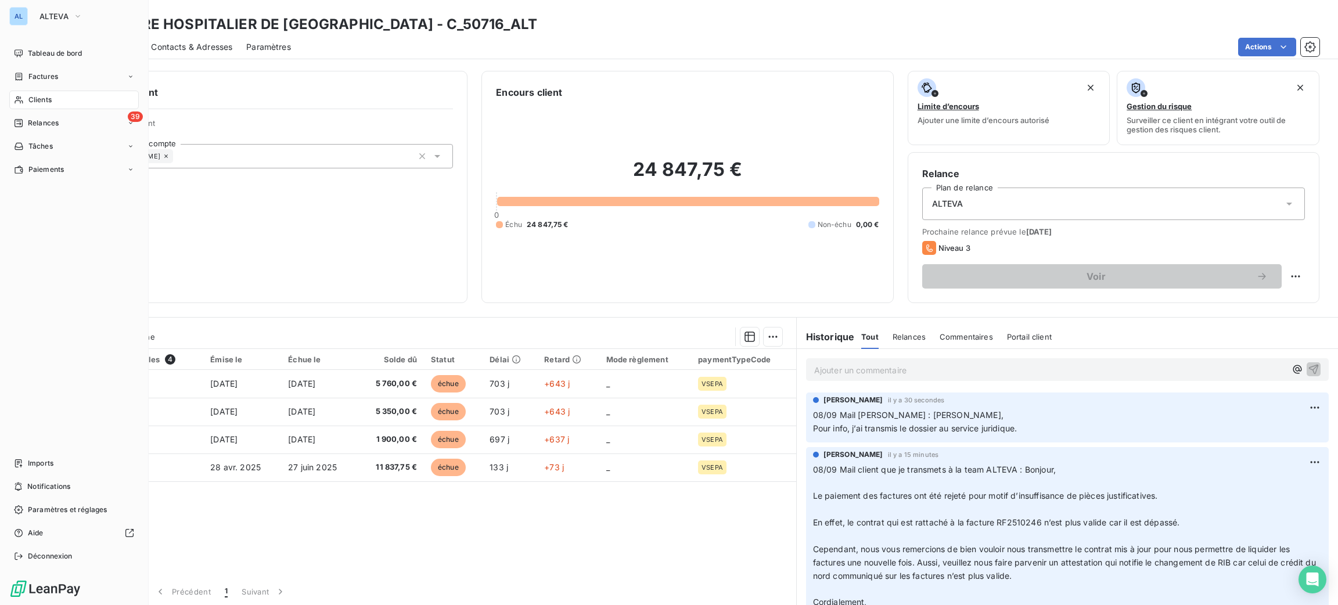
click at [26, 103] on div "Clients" at bounding box center [73, 100] width 129 height 19
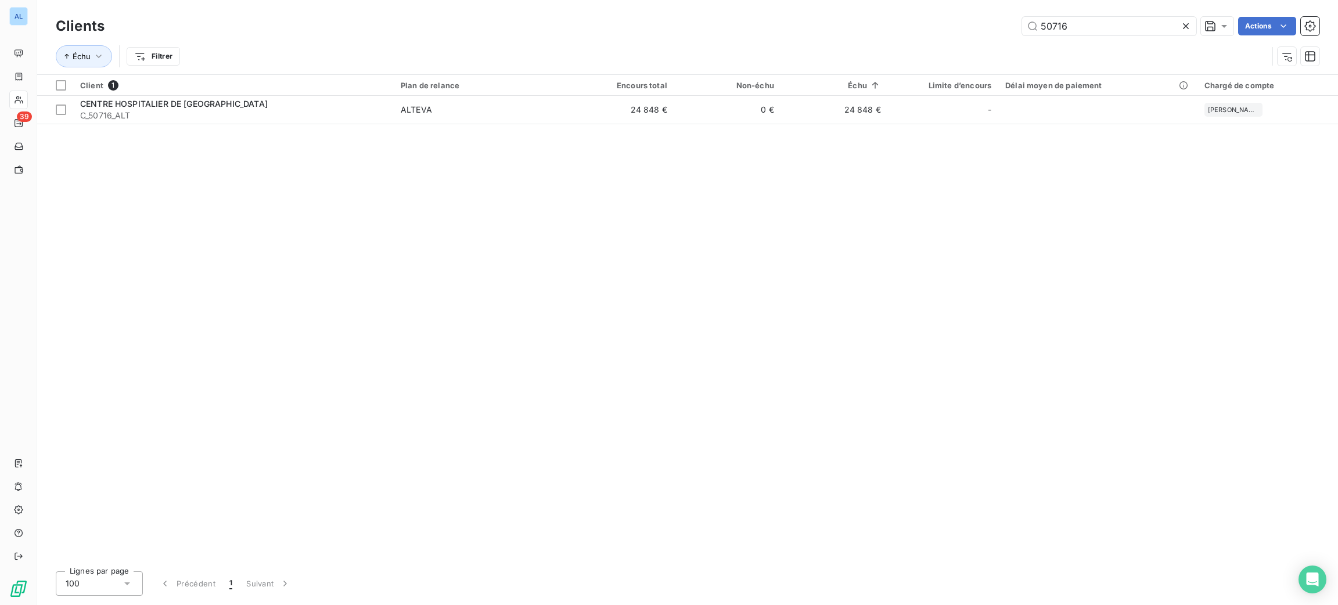
drag, startPoint x: 1078, startPoint y: 34, endPoint x: 963, endPoint y: 6, distance: 117.7
click at [963, 6] on div "Clients 50716 Actions Échu Filtrer" at bounding box center [687, 37] width 1301 height 74
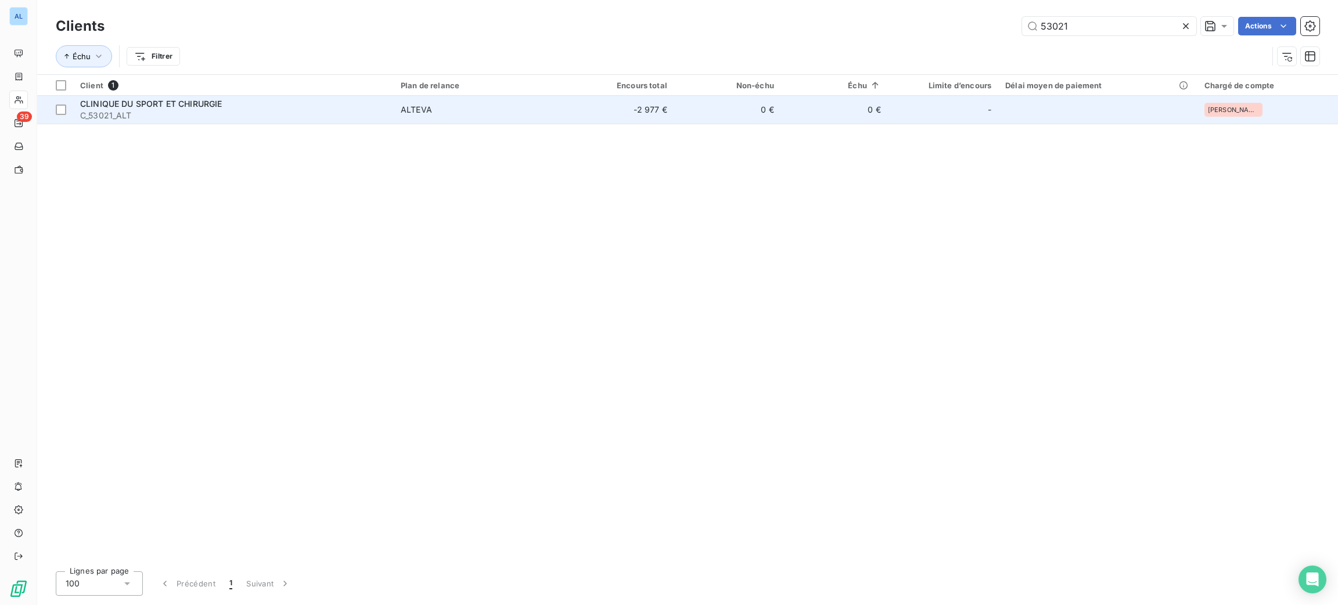
type input "53021"
click at [560, 120] on td "ALTEVA" at bounding box center [481, 110] width 174 height 28
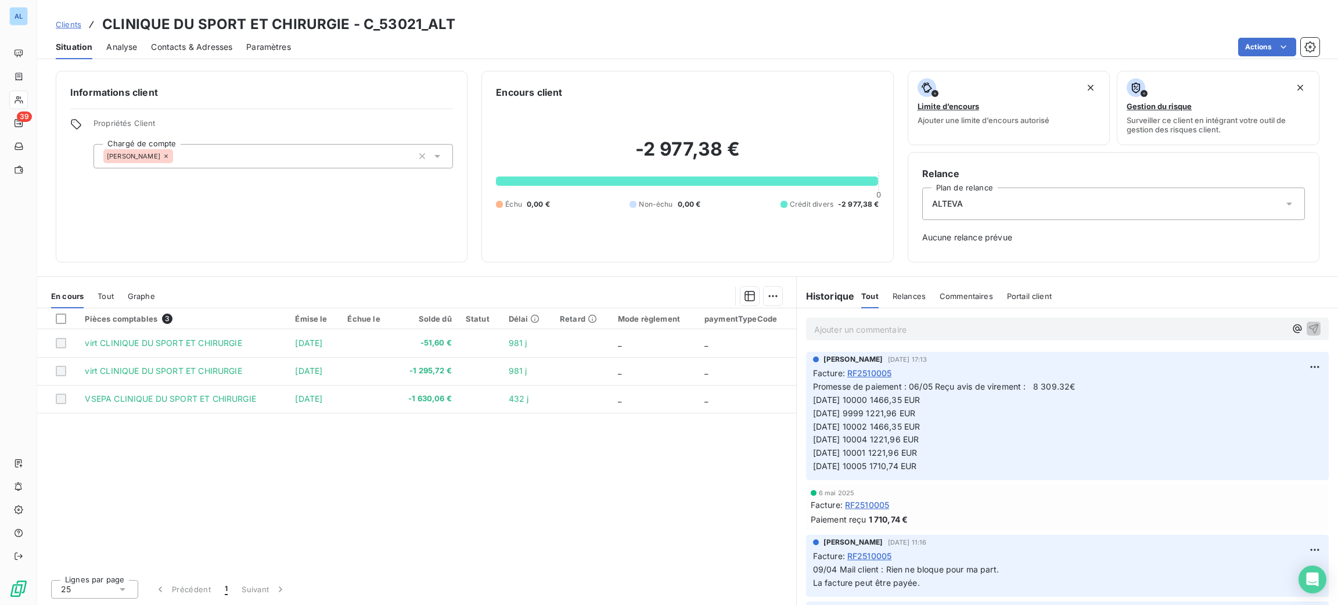
drag, startPoint x: 936, startPoint y: 466, endPoint x: 813, endPoint y: 472, distance: 122.6
click at [813, 472] on p "Promesse de paiement : 06/05 Reçu avis de virement : 8 309.32€ [DATE] 10000 146…" at bounding box center [1067, 426] width 509 height 93
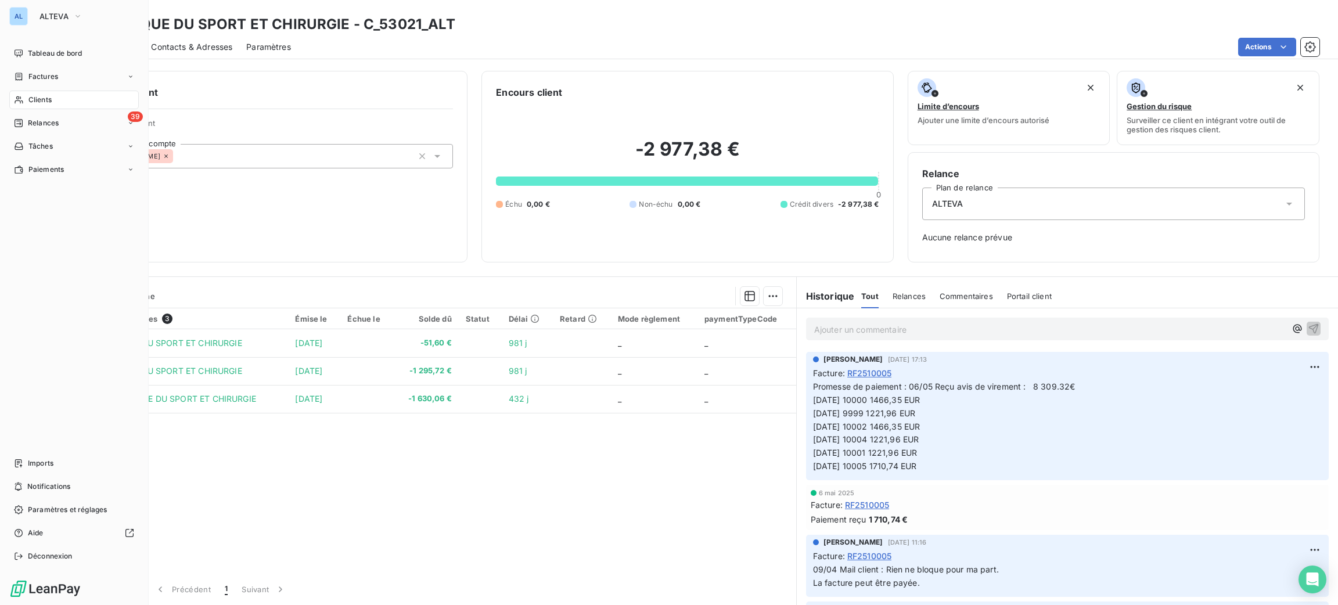
click at [26, 93] on div "Clients" at bounding box center [73, 100] width 129 height 19
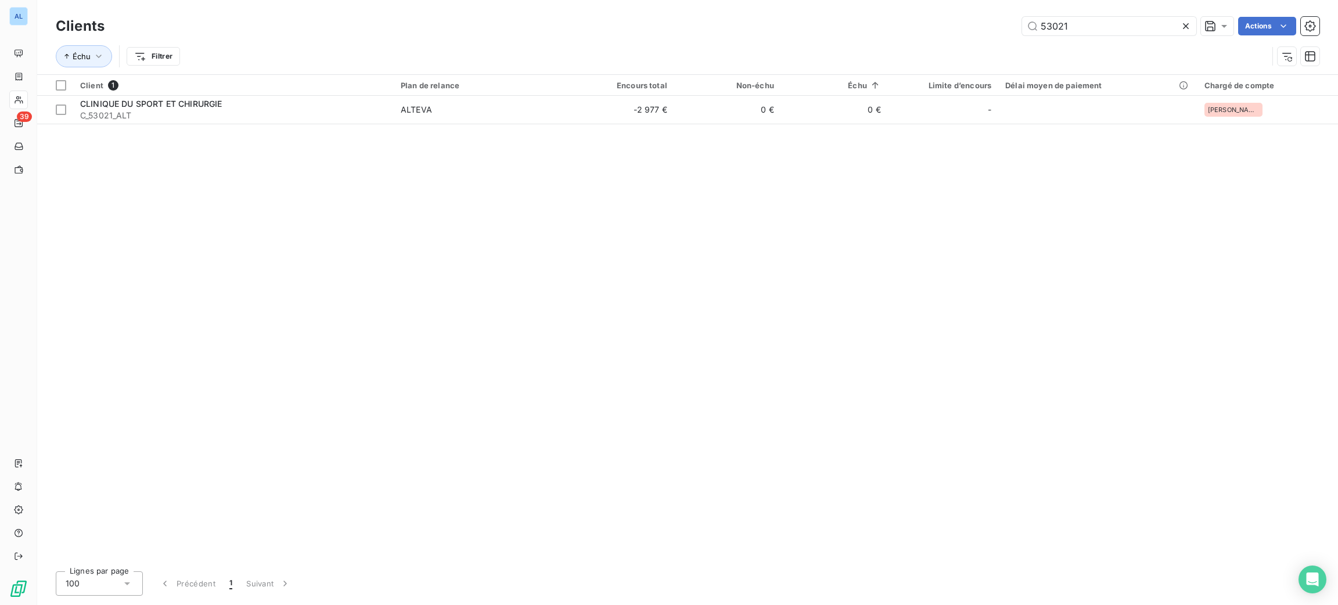
drag, startPoint x: 1082, startPoint y: 20, endPoint x: 938, endPoint y: 2, distance: 144.5
click at [964, 9] on div "Clients 53021 Actions Échu Filtrer" at bounding box center [687, 37] width 1301 height 74
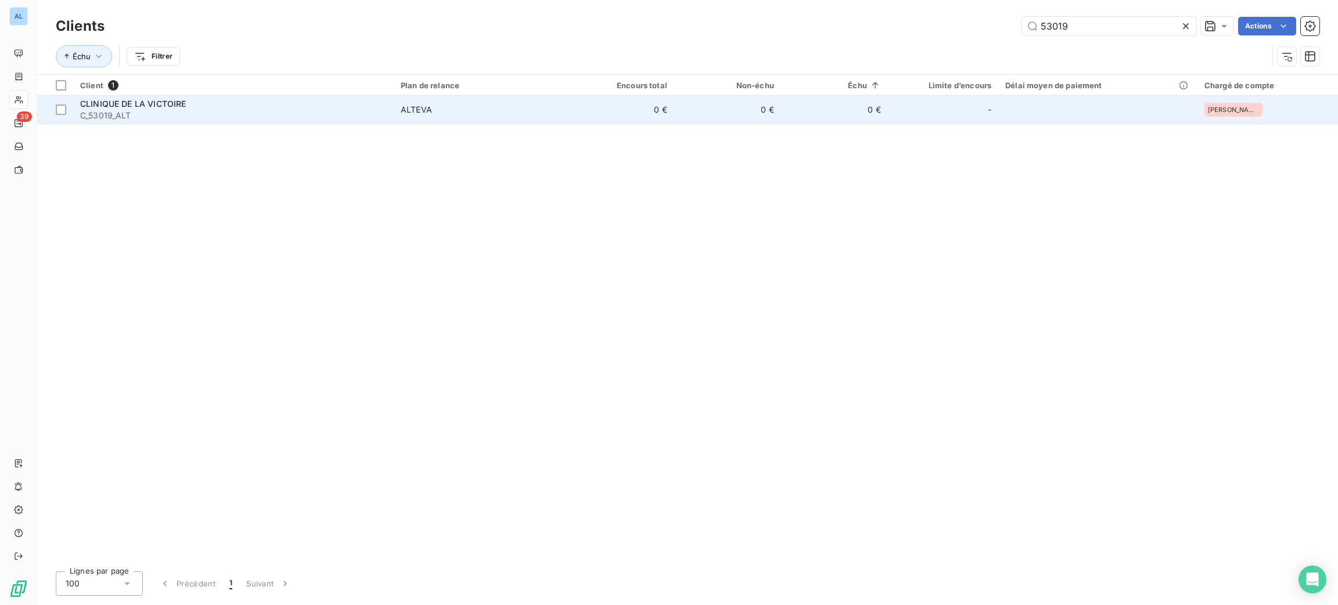
type input "53019"
click at [279, 111] on span "C_53019_ALT" at bounding box center [233, 116] width 307 height 12
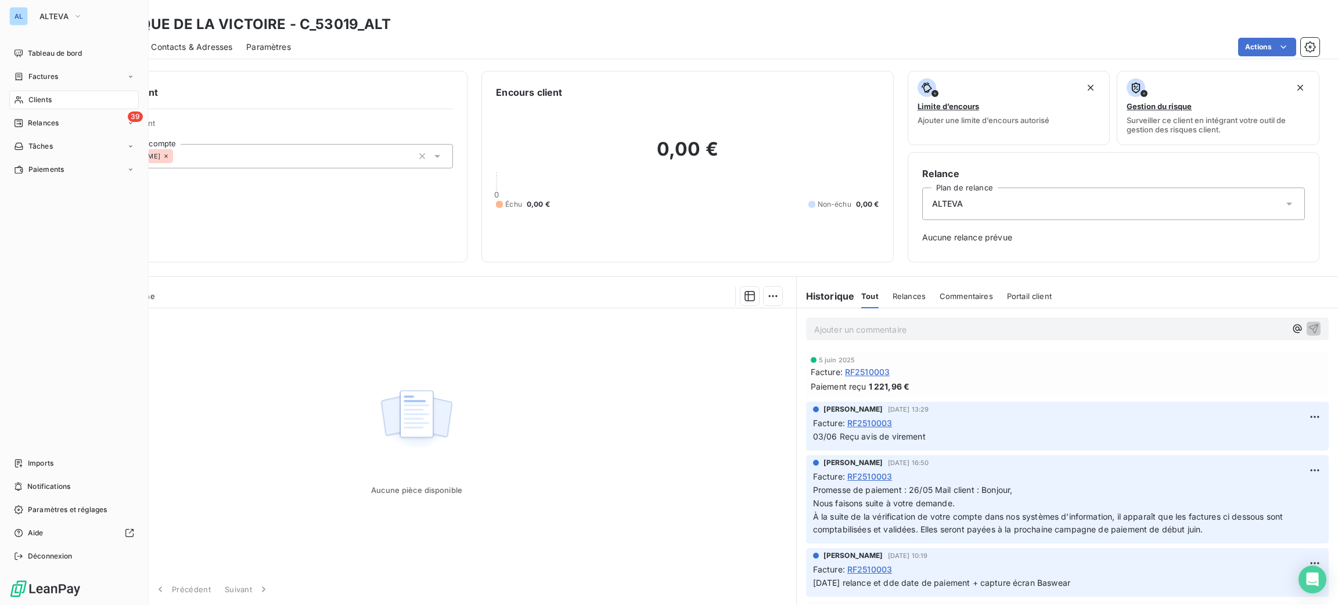
drag, startPoint x: 41, startPoint y: 100, endPoint x: 64, endPoint y: 98, distance: 23.3
click at [41, 100] on span "Clients" at bounding box center [39, 100] width 23 height 10
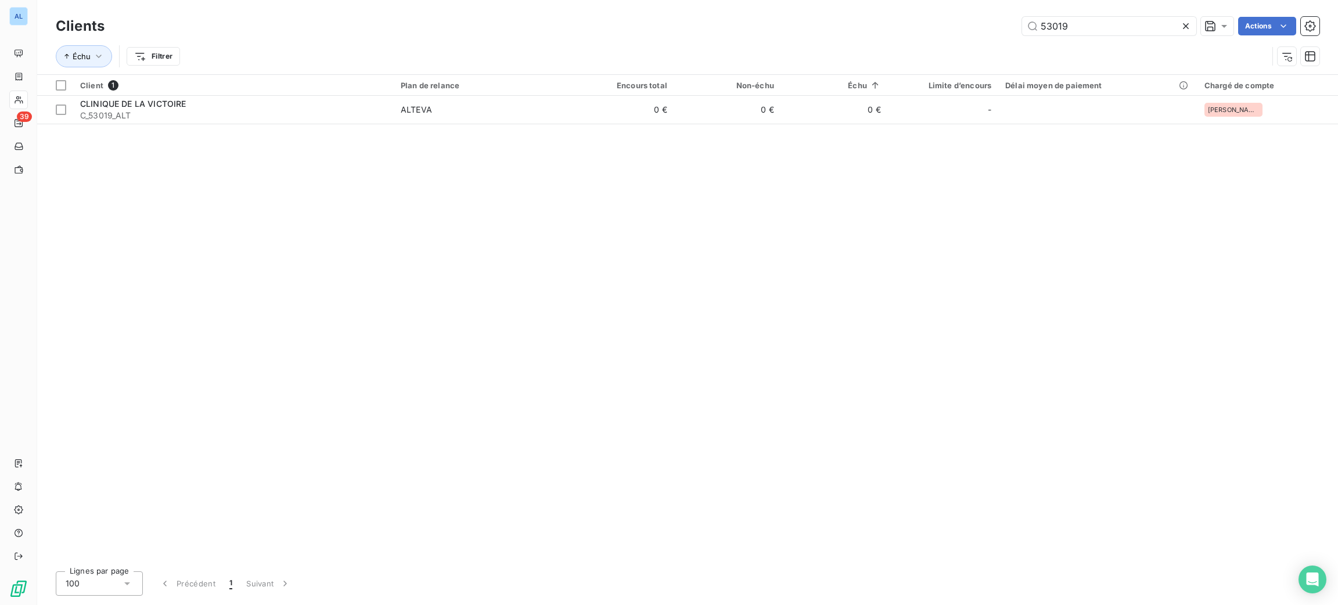
drag, startPoint x: 1082, startPoint y: 24, endPoint x: 914, endPoint y: 2, distance: 169.3
click at [936, 10] on div "Clients 53019 Actions Échu Filtrer" at bounding box center [687, 37] width 1301 height 74
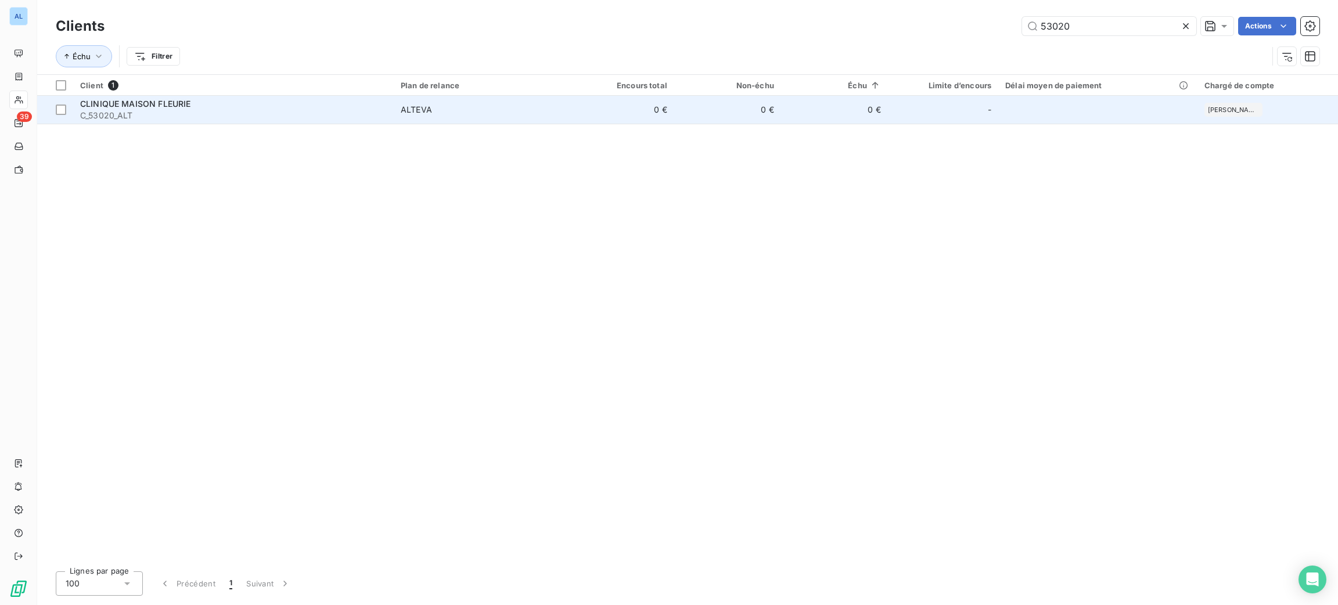
type input "53020"
click at [207, 104] on div "CLINIQUE MAISON FLEURIE" at bounding box center [233, 104] width 307 height 12
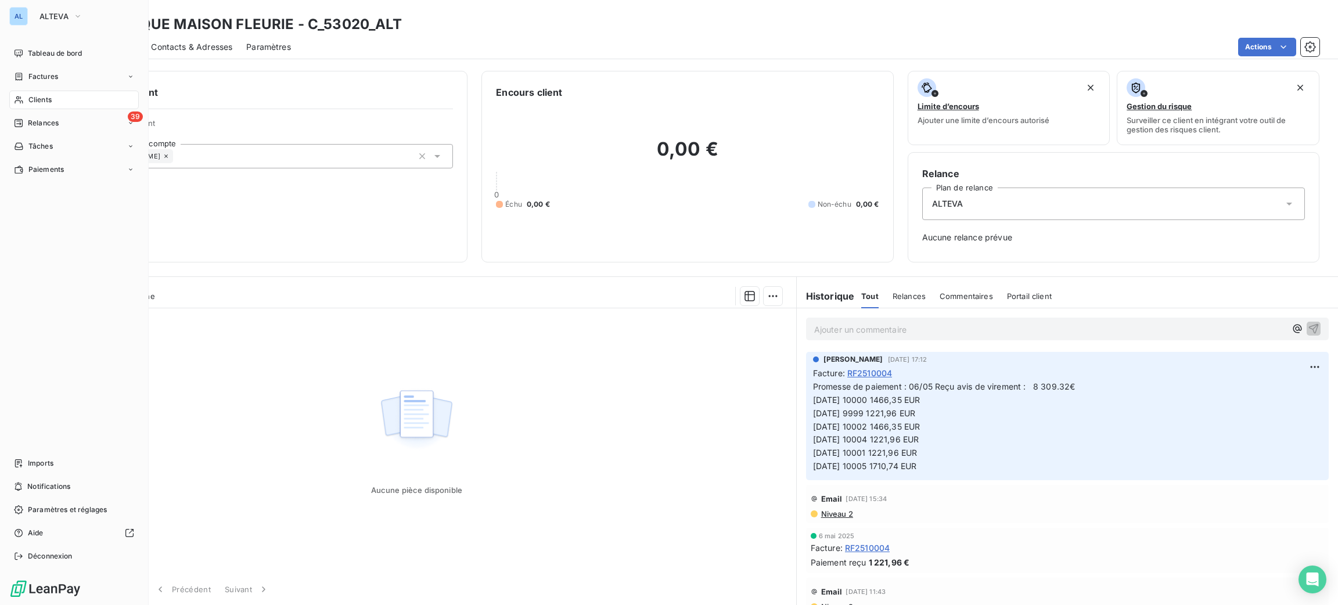
click at [42, 97] on span "Clients" at bounding box center [39, 100] width 23 height 10
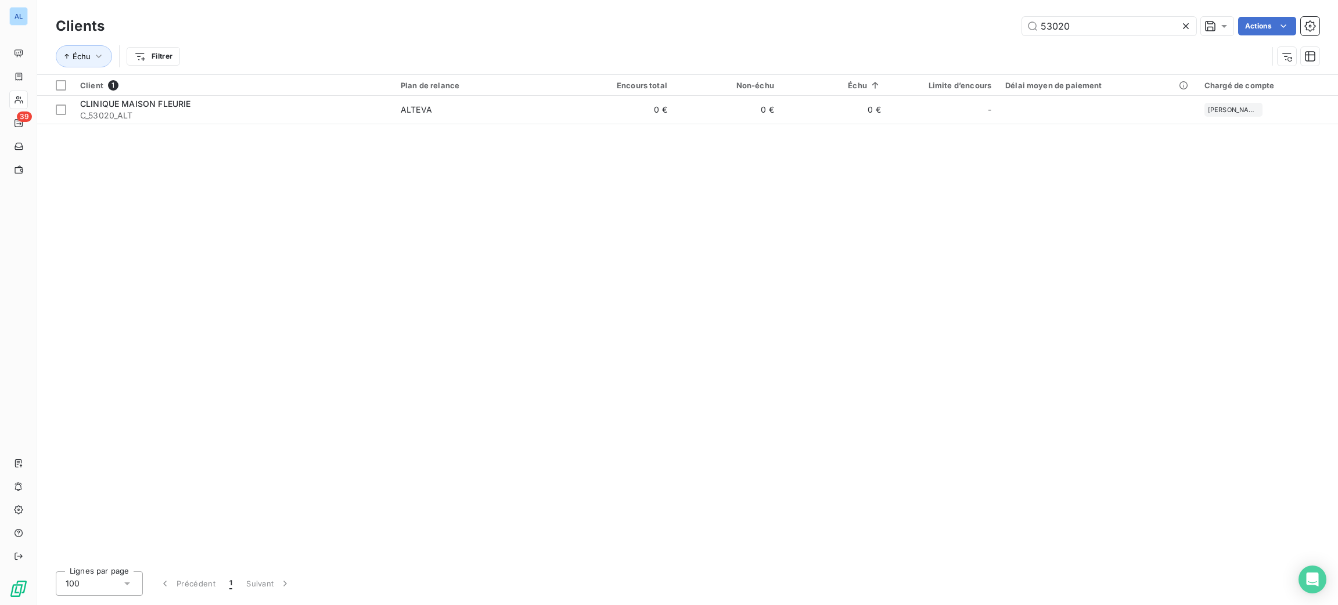
drag, startPoint x: 1085, startPoint y: 33, endPoint x: 984, endPoint y: 9, distance: 104.5
click at [995, 24] on div "53020 Actions" at bounding box center [718, 26] width 1201 height 19
type input "51557"
click at [468, 125] on div "Client 1 Plan de relance Encours total Non-échu Échu Limite d’encours Délai moy…" at bounding box center [687, 318] width 1301 height 487
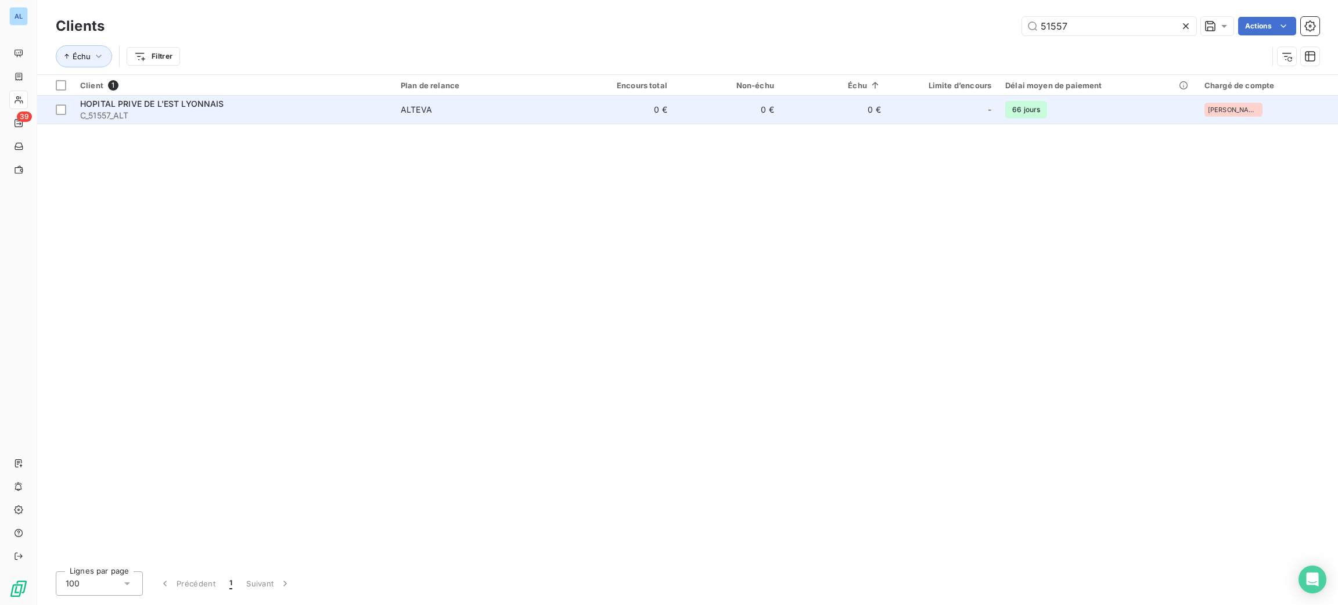
click at [466, 110] on span "ALTEVA" at bounding box center [481, 110] width 160 height 12
